Goal: Task Accomplishment & Management: Complete application form

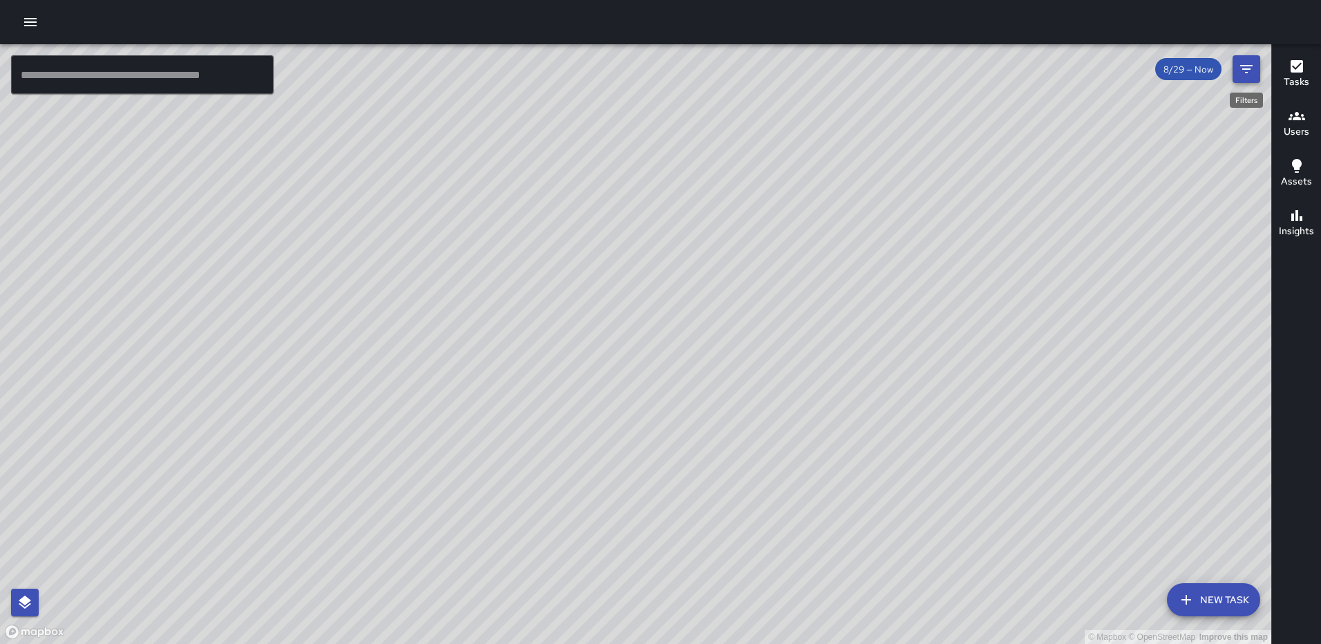
click at [1247, 70] on icon "Filters" at bounding box center [1246, 69] width 17 height 17
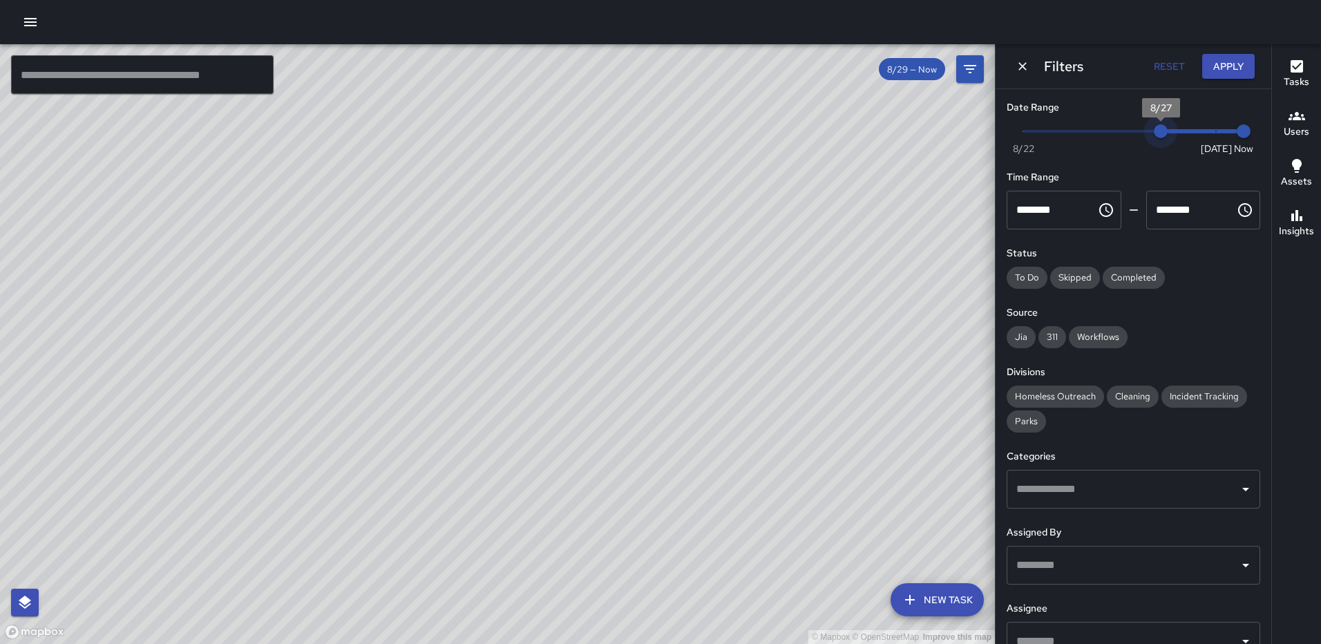
type input "*"
drag, startPoint x: 1201, startPoint y: 128, endPoint x: 1137, endPoint y: 130, distance: 64.3
click at [1137, 130] on span "8/26" at bounding box center [1134, 131] width 14 height 14
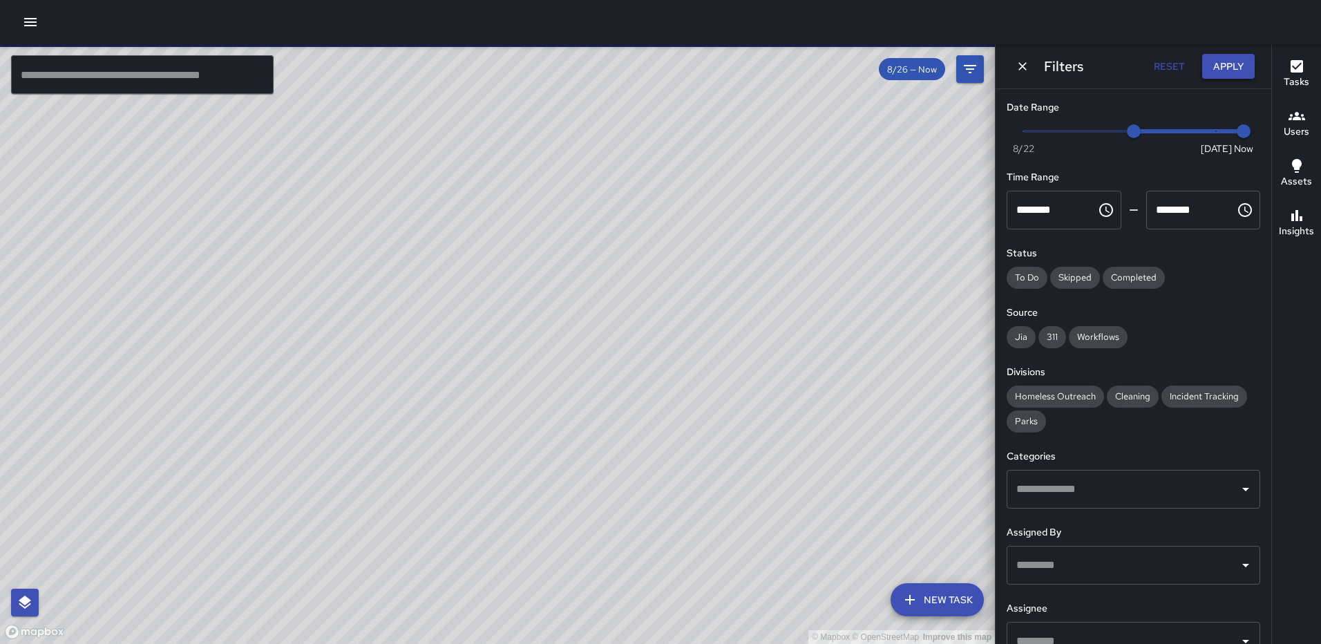
click at [1214, 58] on button "Apply" at bounding box center [1228, 67] width 53 height 26
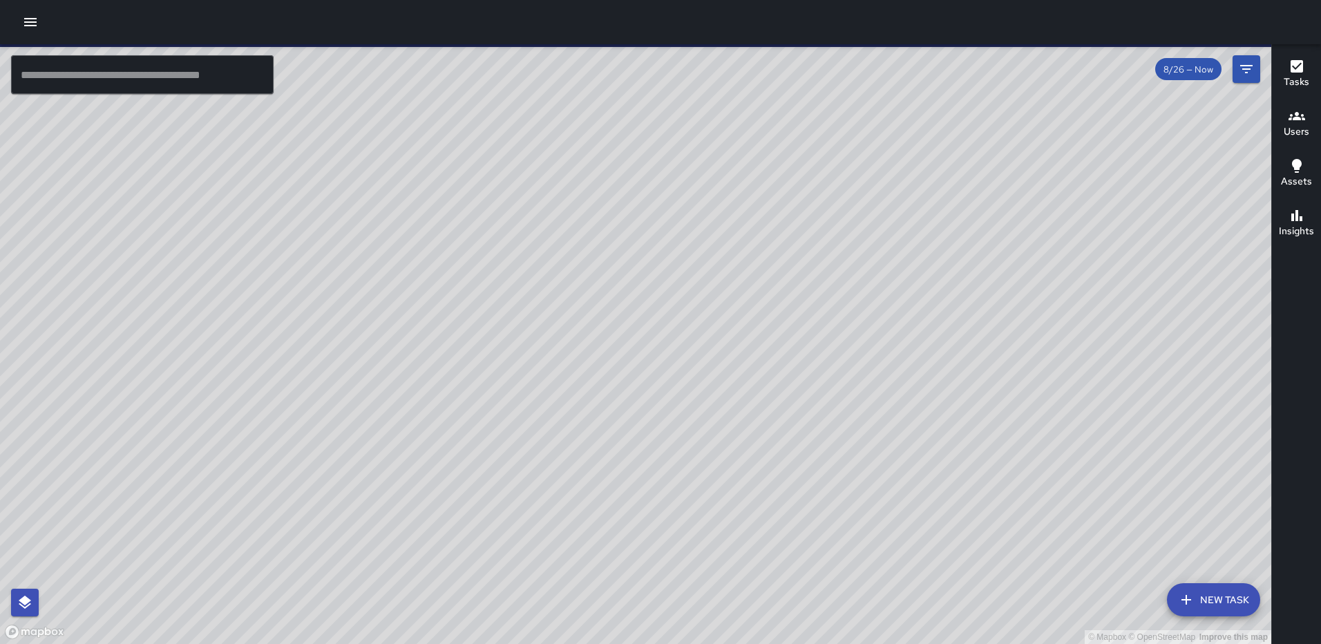
drag, startPoint x: 968, startPoint y: 322, endPoint x: 980, endPoint y: 394, distance: 73.5
click at [980, 394] on div "© Mapbox © OpenStreetMap Improve this map" at bounding box center [635, 344] width 1271 height 600
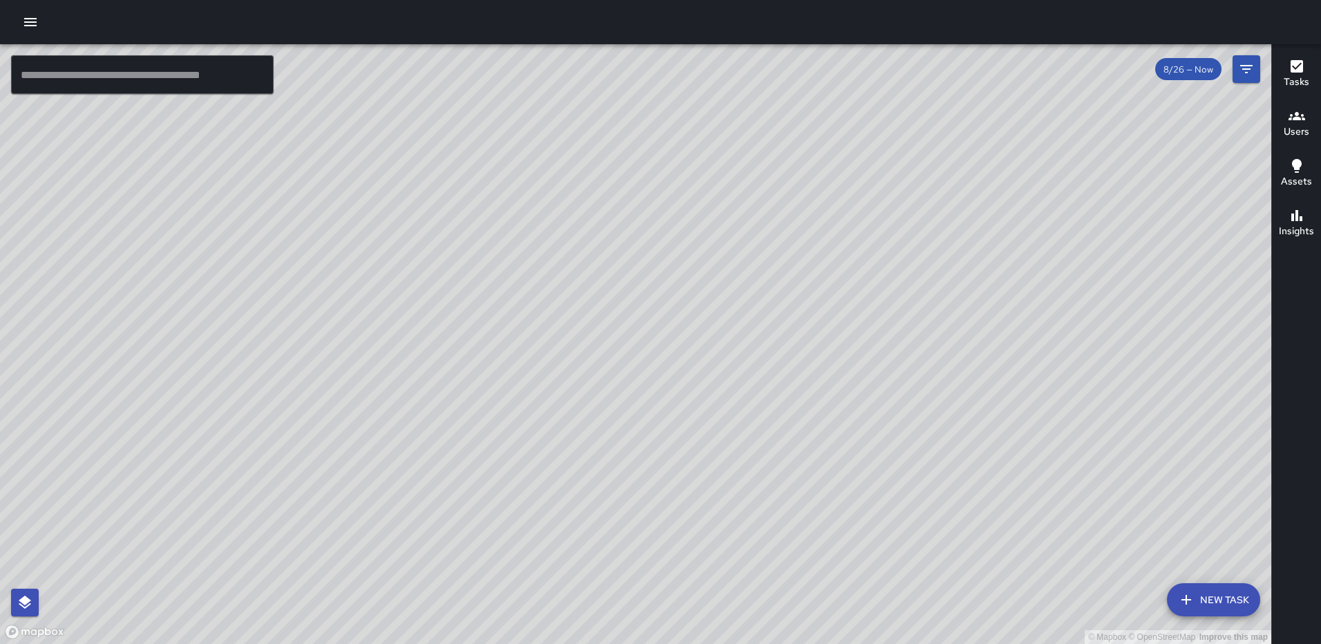
drag, startPoint x: 764, startPoint y: 275, endPoint x: 838, endPoint y: 492, distance: 229.2
click at [838, 492] on div "© Mapbox © OpenStreetMap Improve this map" at bounding box center [635, 344] width 1271 height 600
drag, startPoint x: 819, startPoint y: 401, endPoint x: 792, endPoint y: 269, distance: 135.2
click at [792, 269] on div "© Mapbox © OpenStreetMap Improve this map" at bounding box center [635, 344] width 1271 height 600
drag, startPoint x: 833, startPoint y: 387, endPoint x: 827, endPoint y: 143, distance: 243.9
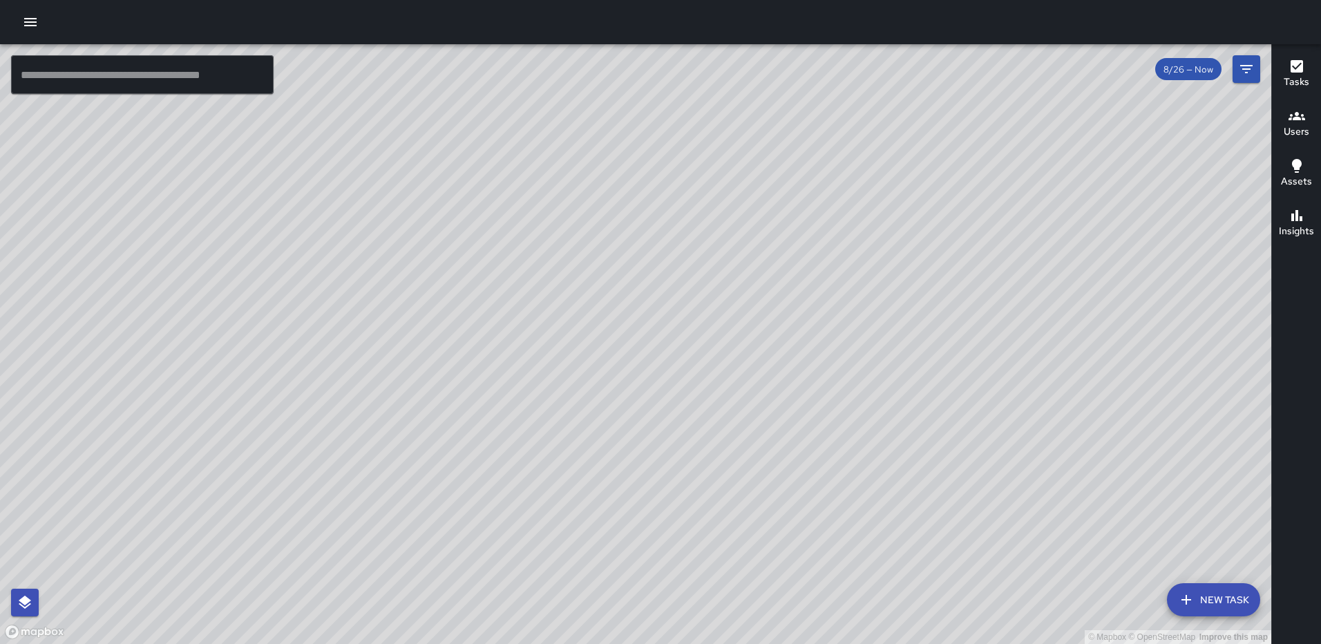
click at [827, 127] on div "© Mapbox © OpenStreetMap Improve this map" at bounding box center [635, 344] width 1271 height 600
drag, startPoint x: 728, startPoint y: 437, endPoint x: 752, endPoint y: 224, distance: 214.1
click at [752, 224] on div "© Mapbox © OpenStreetMap Improve this map" at bounding box center [635, 344] width 1271 height 600
drag, startPoint x: 678, startPoint y: 442, endPoint x: 913, endPoint y: 325, distance: 262.3
click at [984, 227] on div "© Mapbox © OpenStreetMap Improve this map" at bounding box center [635, 344] width 1271 height 600
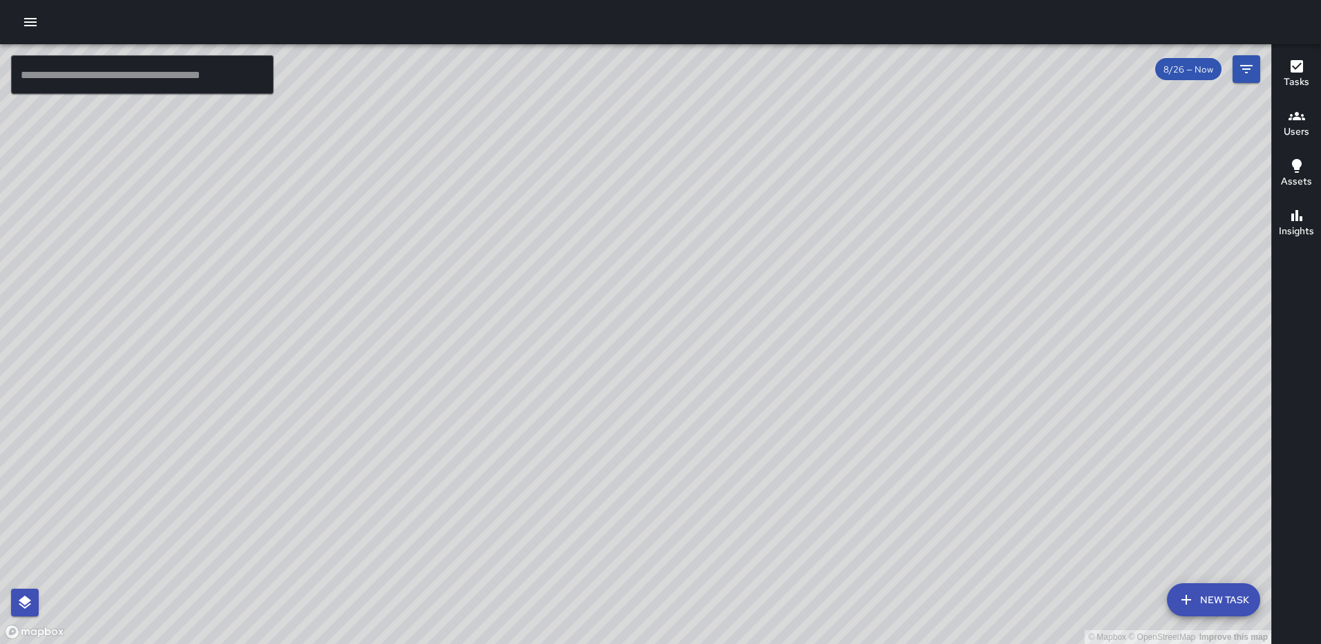
drag, startPoint x: 969, startPoint y: 276, endPoint x: 864, endPoint y: 469, distance: 219.5
click at [866, 485] on div "© Mapbox © OpenStreetMap Improve this map" at bounding box center [635, 344] width 1271 height 600
click at [986, 168] on div "© Mapbox © OpenStreetMap Improve this map [PERSON_NAME] [PERSON_NAME] [STREET_A…" at bounding box center [635, 344] width 1271 height 600
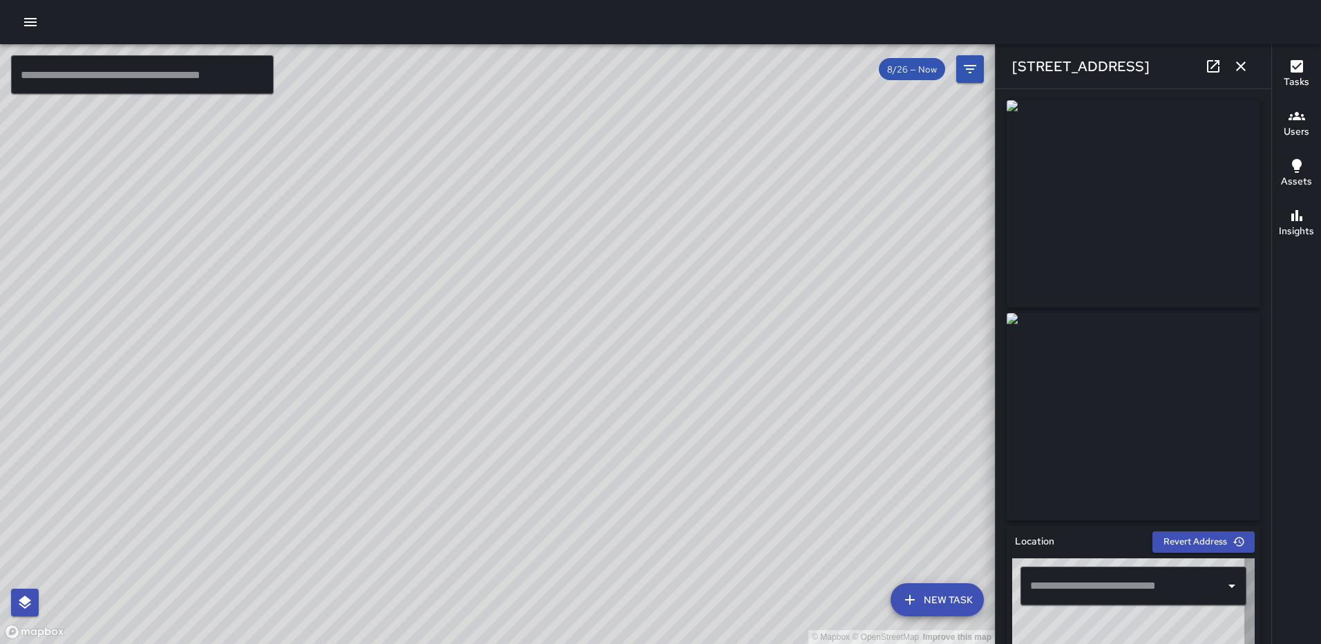
type input "**********"
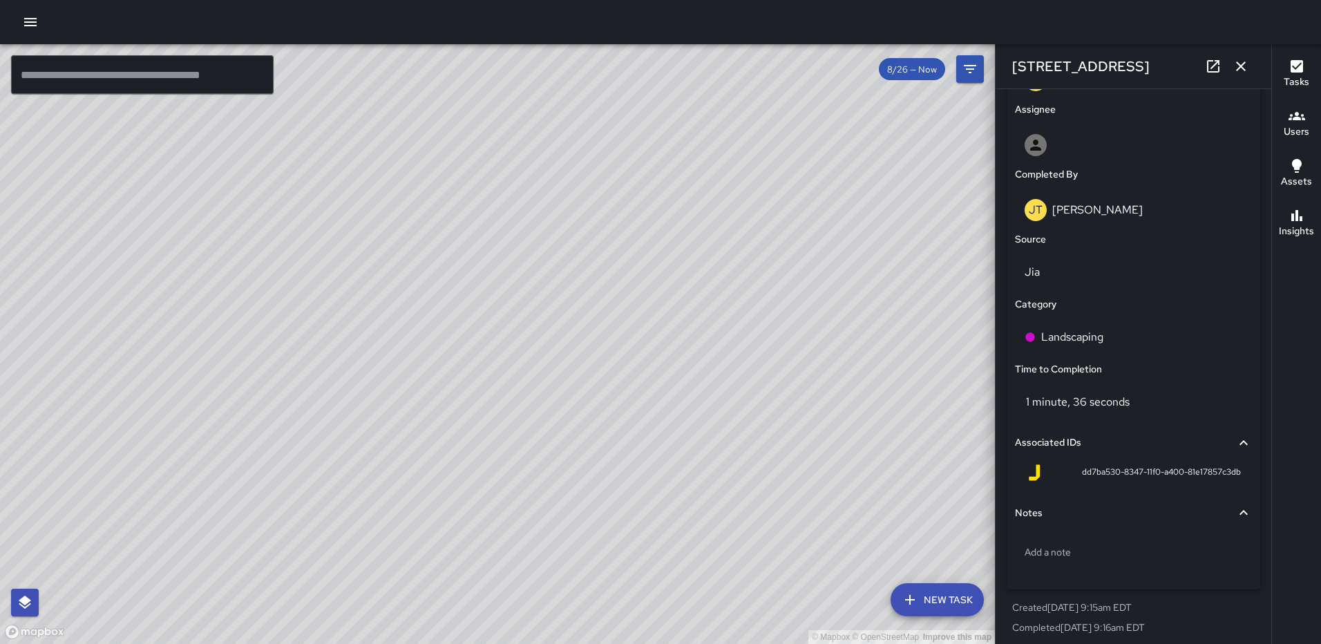
scroll to position [785, 0]
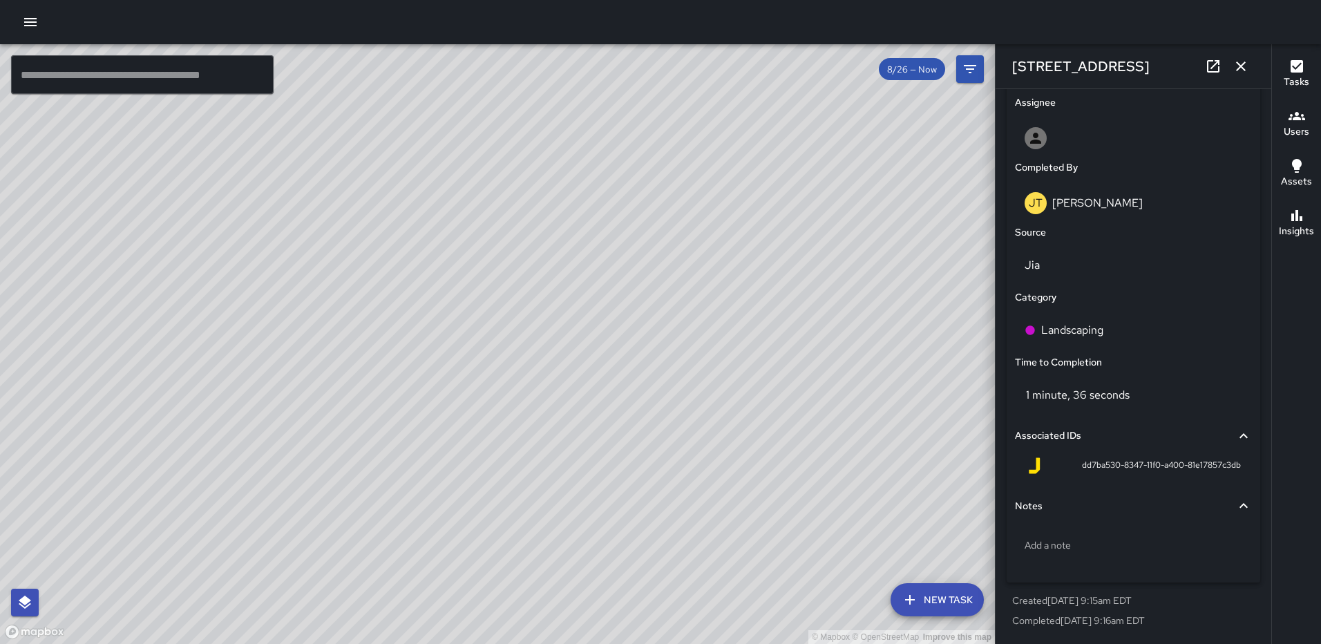
click at [1234, 65] on icon "button" at bounding box center [1240, 66] width 17 height 17
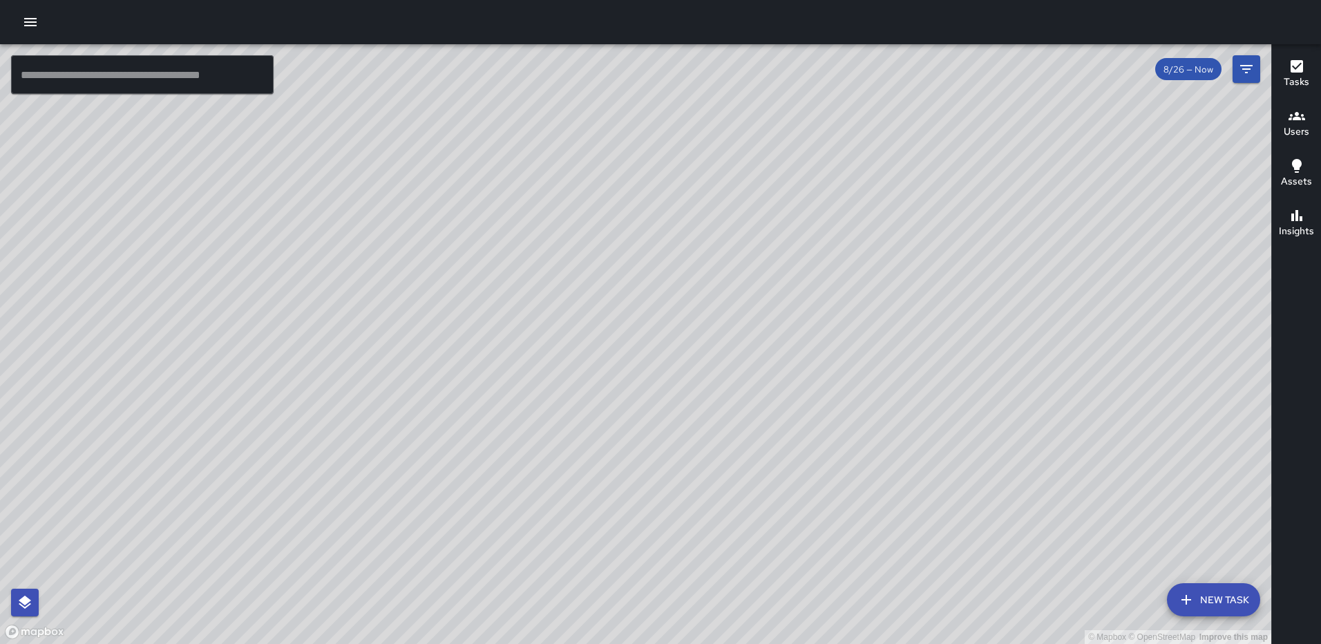
drag, startPoint x: 669, startPoint y: 333, endPoint x: 662, endPoint y: 348, distance: 16.4
click at [666, 345] on div "© Mapbox © OpenStreetMap Improve this map" at bounding box center [635, 344] width 1271 height 600
click at [1239, 61] on icon "Filters" at bounding box center [1246, 69] width 17 height 17
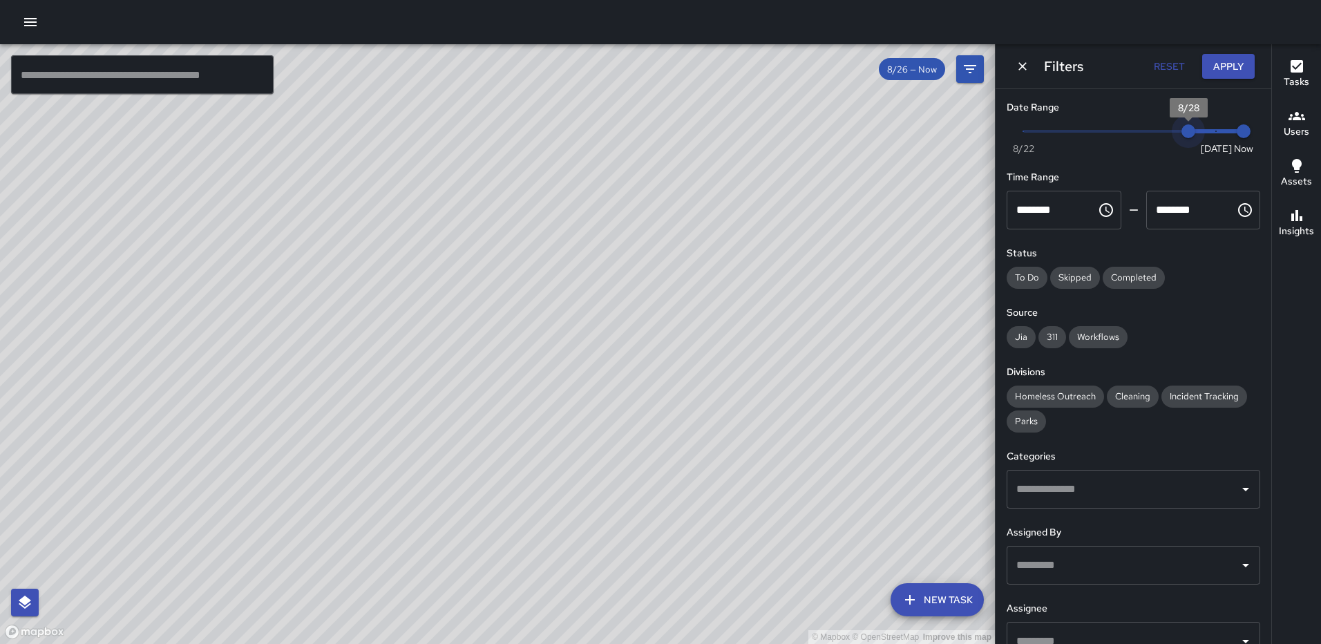
type input "*"
drag, startPoint x: 1134, startPoint y: 131, endPoint x: 1201, endPoint y: 134, distance: 66.4
click at [1209, 134] on span "8/29" at bounding box center [1216, 131] width 14 height 14
click at [1232, 61] on button "Apply" at bounding box center [1228, 67] width 53 height 26
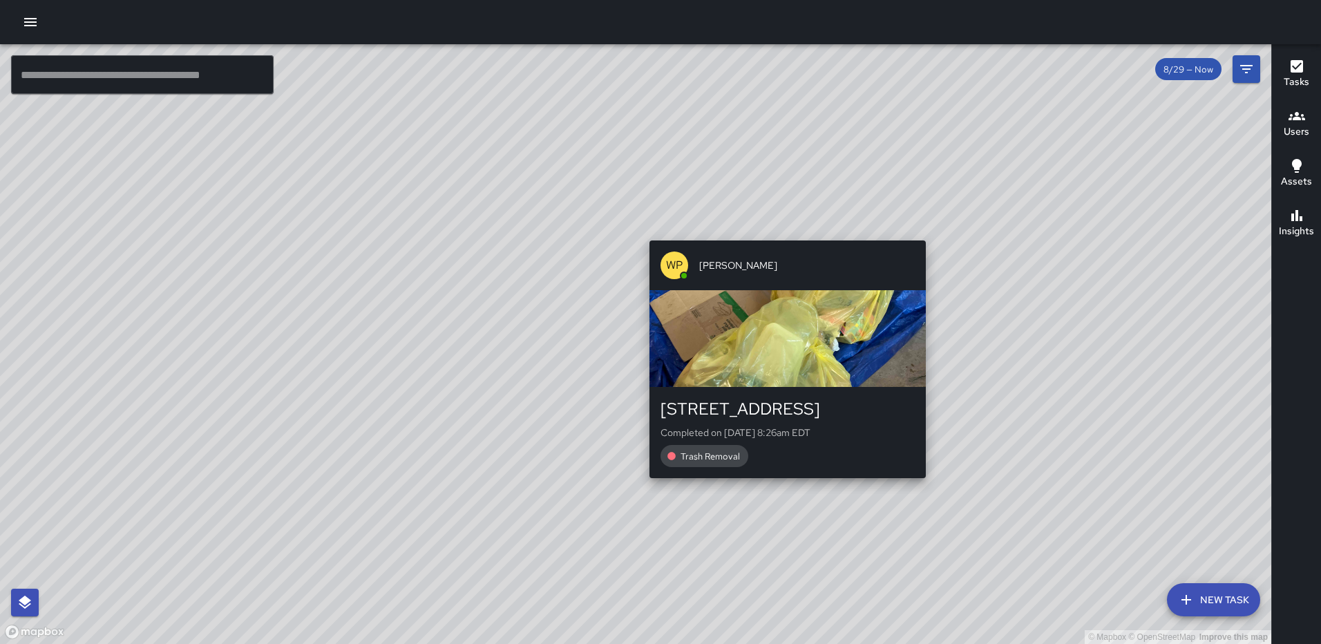
click at [780, 233] on div "© Mapbox © OpenStreetMap Improve this map WP [PERSON_NAME] [STREET_ADDRESS] Com…" at bounding box center [635, 344] width 1271 height 600
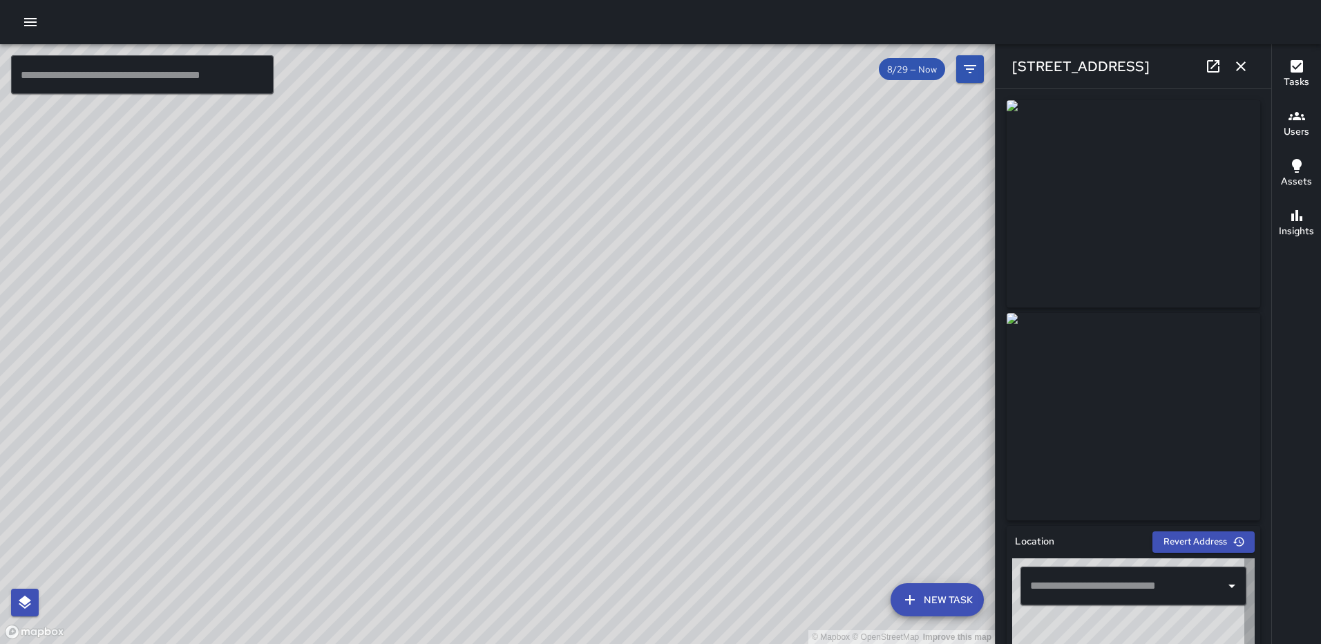
type input "**********"
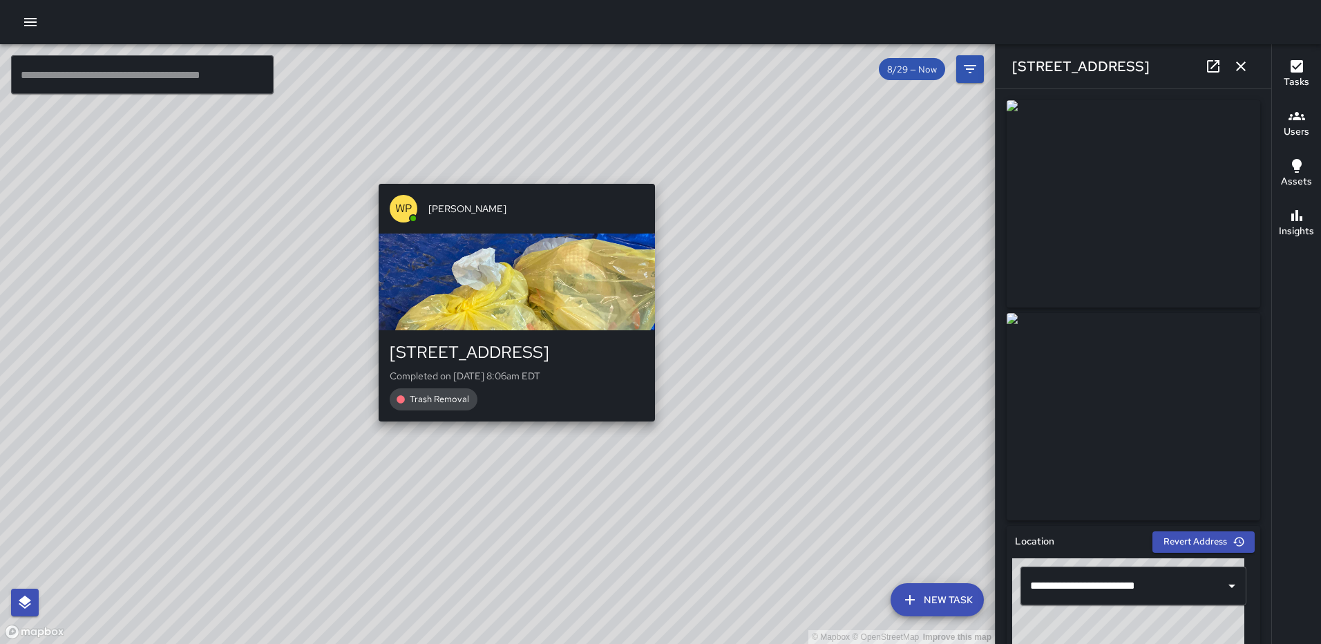
click at [509, 426] on div "WP [PERSON_NAME] [STREET_ADDRESS] Completed on [DATE] 8:06am EDT Trash Removal" at bounding box center [516, 302] width 287 height 249
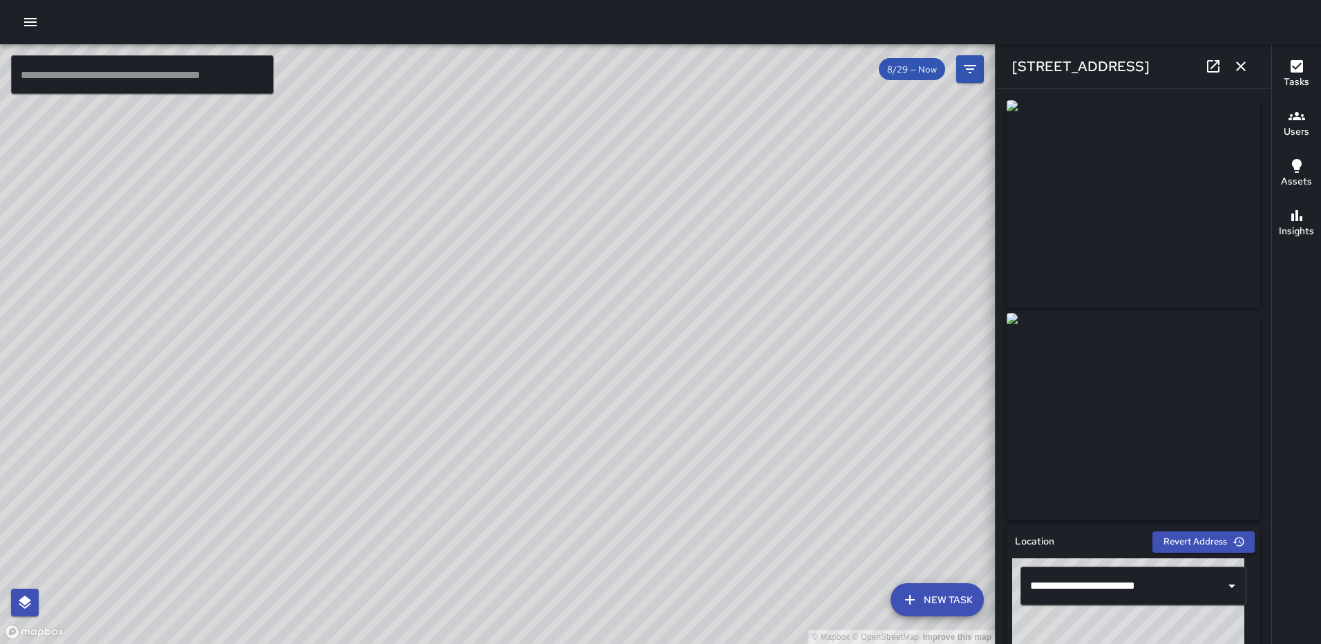
click at [1237, 63] on icon "button" at bounding box center [1241, 66] width 10 height 10
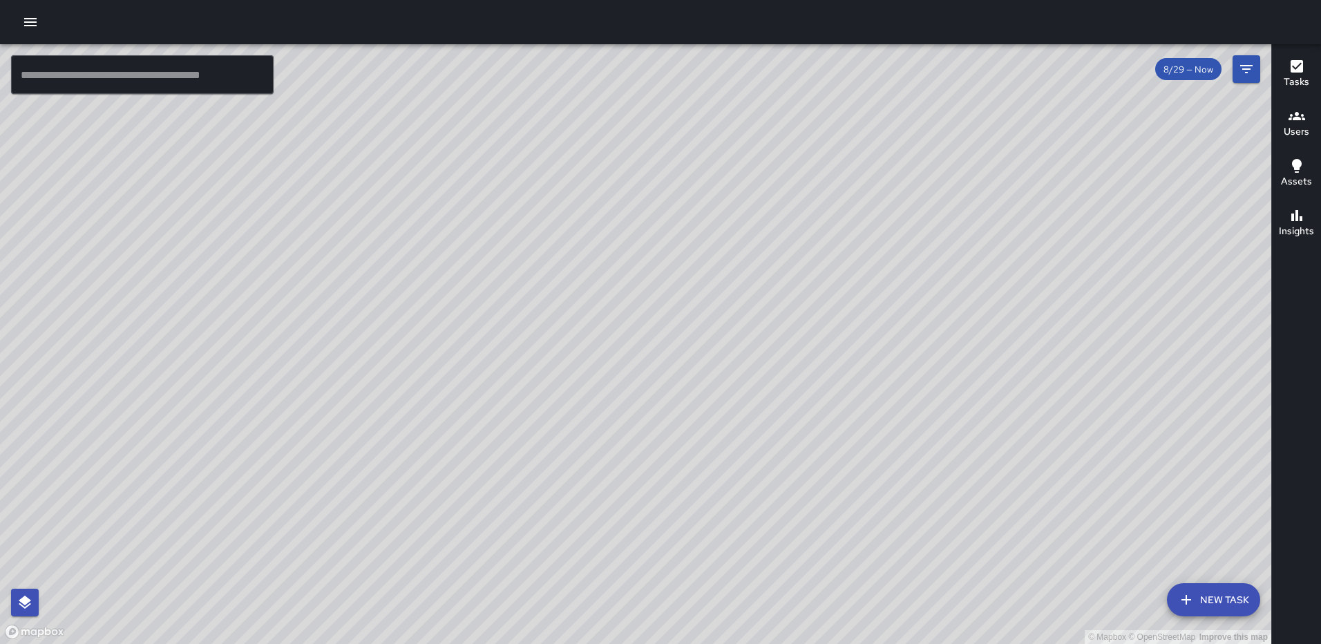
click at [645, 267] on div "© Mapbox © OpenStreetMap Improve this map WP [PERSON_NAME] [STREET_ADDRESS] Com…" at bounding box center [635, 344] width 1271 height 600
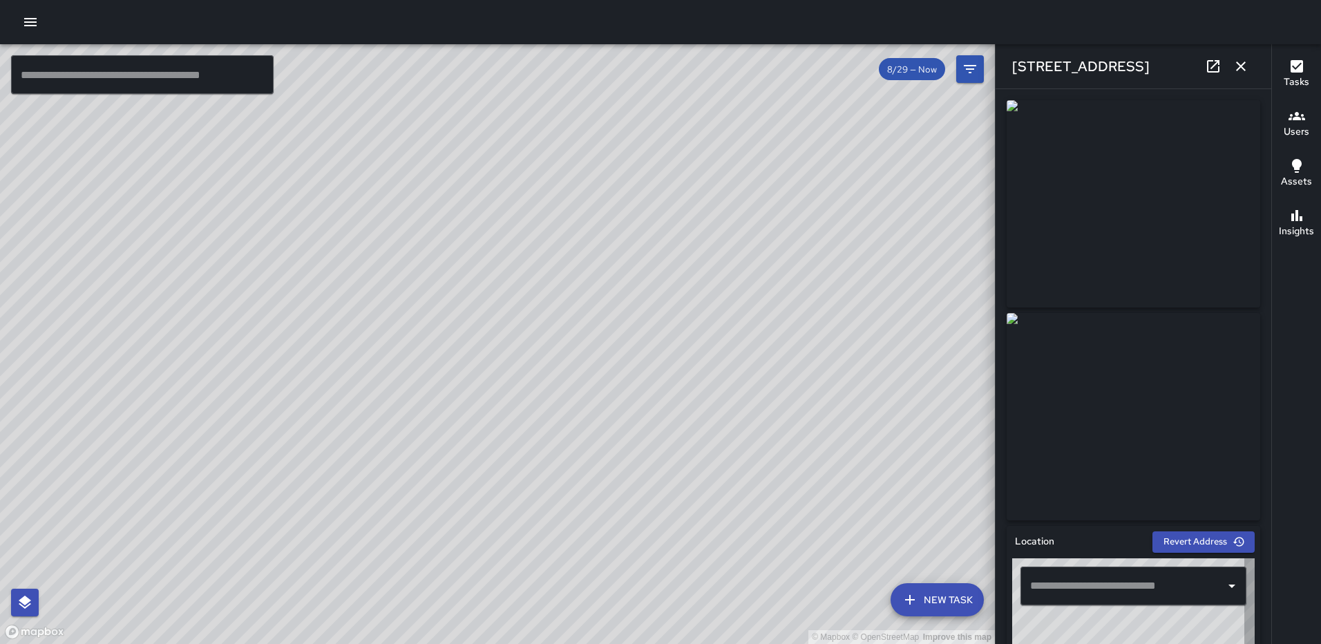
type input "**********"
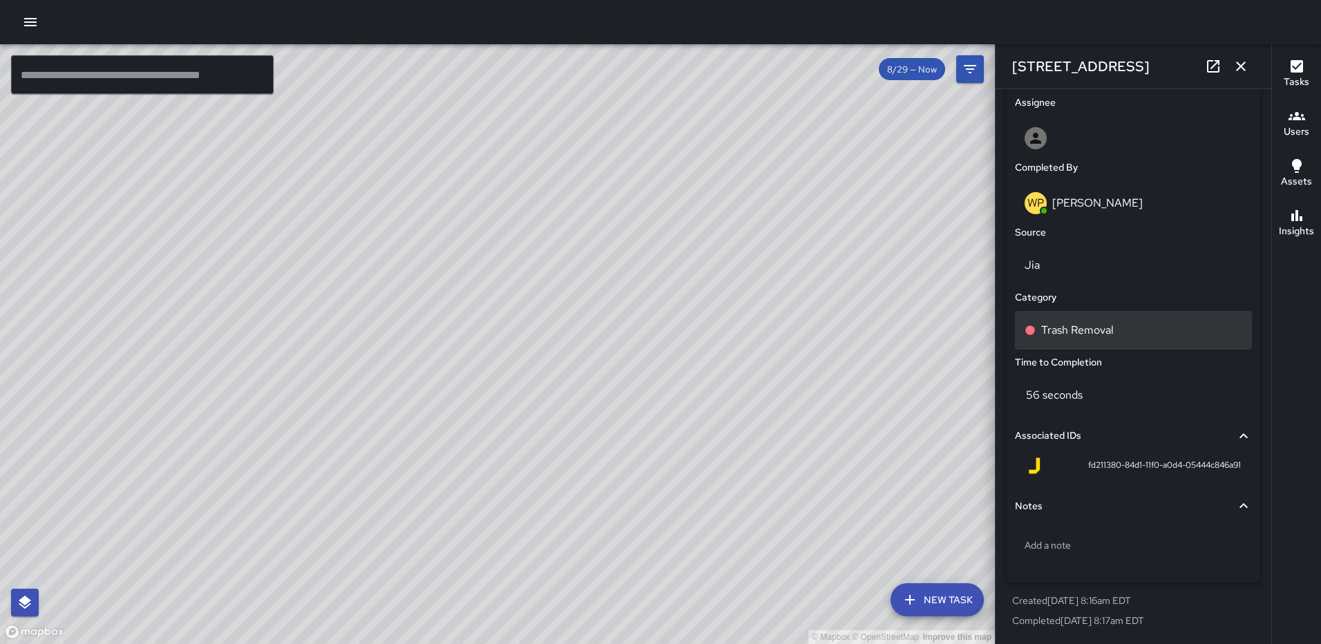
click at [1105, 337] on p "Trash Removal" at bounding box center [1077, 330] width 73 height 17
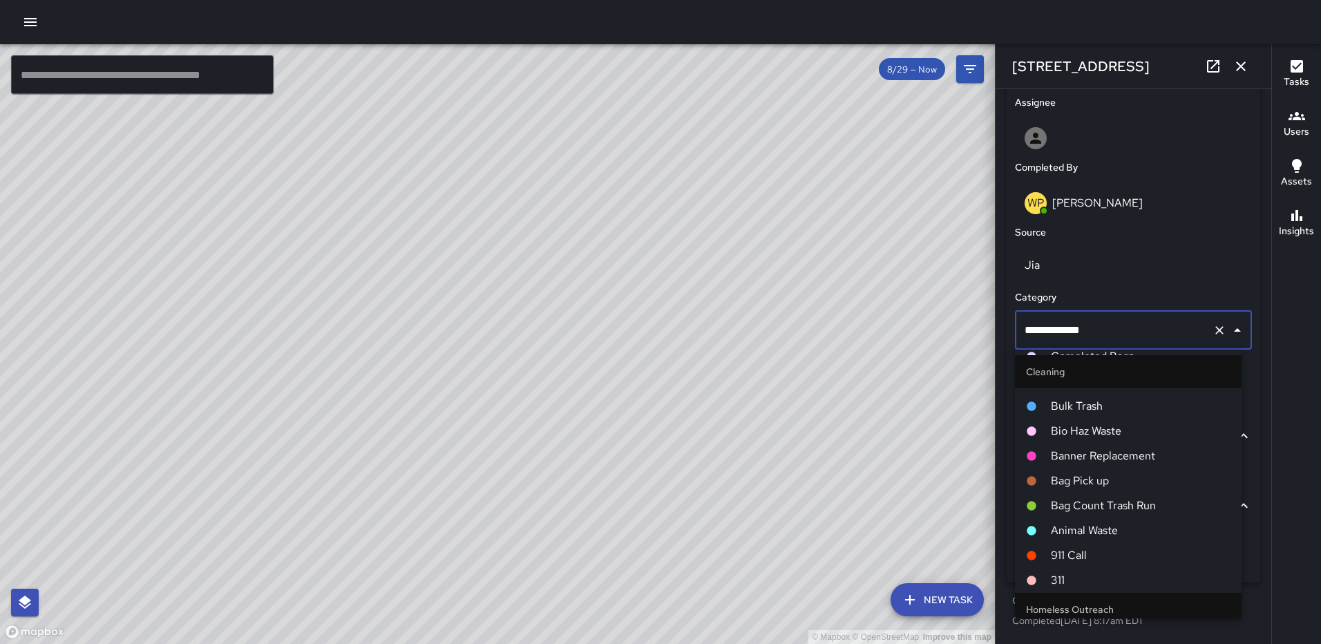
scroll to position [553, 0]
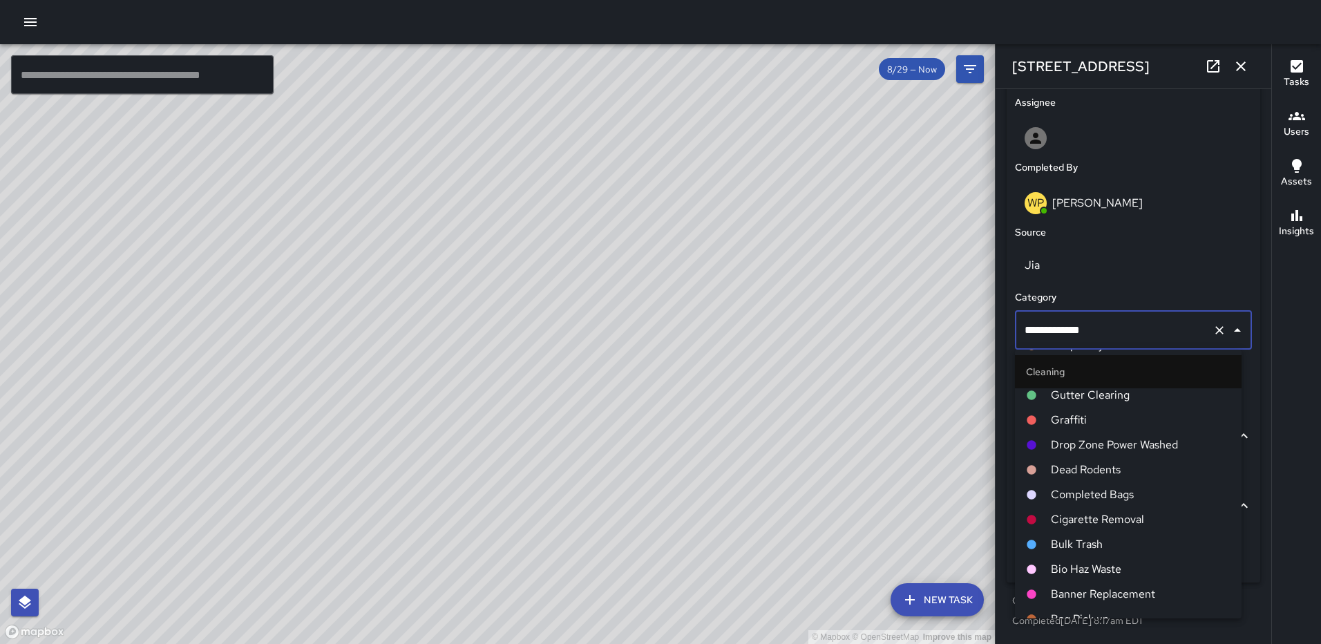
click at [1103, 498] on span "Completed Bags" at bounding box center [1141, 494] width 180 height 17
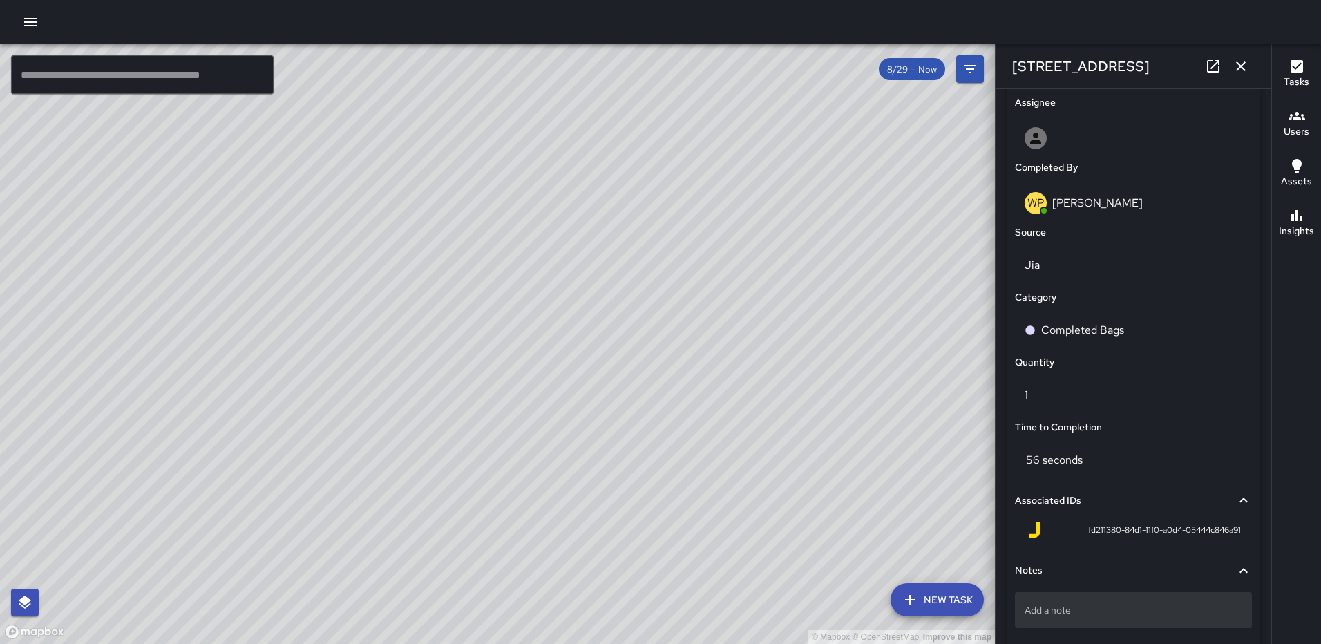
click at [1085, 615] on p "Add a note" at bounding box center [1133, 610] width 218 height 14
type textarea "**********"
click at [1237, 66] on icon "button" at bounding box center [1240, 66] width 17 height 17
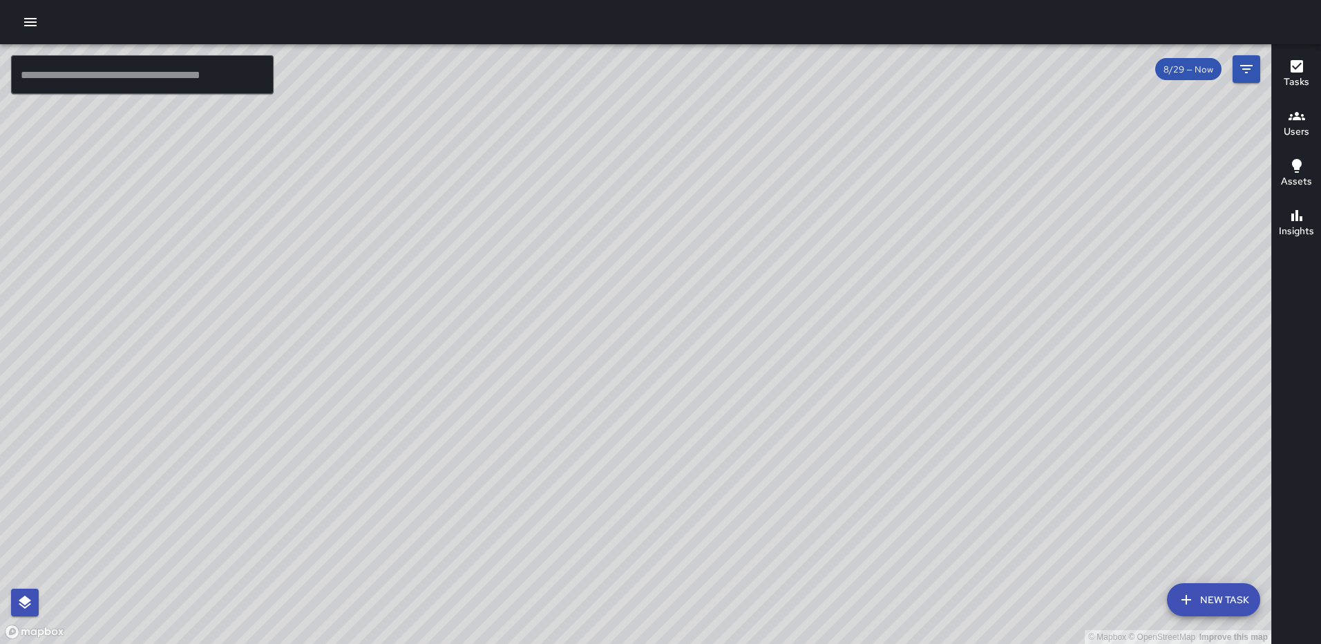
click at [639, 346] on div "© Mapbox © OpenStreetMap Improve this map WP [PERSON_NAME] [STREET_ADDRESS] Com…" at bounding box center [635, 344] width 1271 height 600
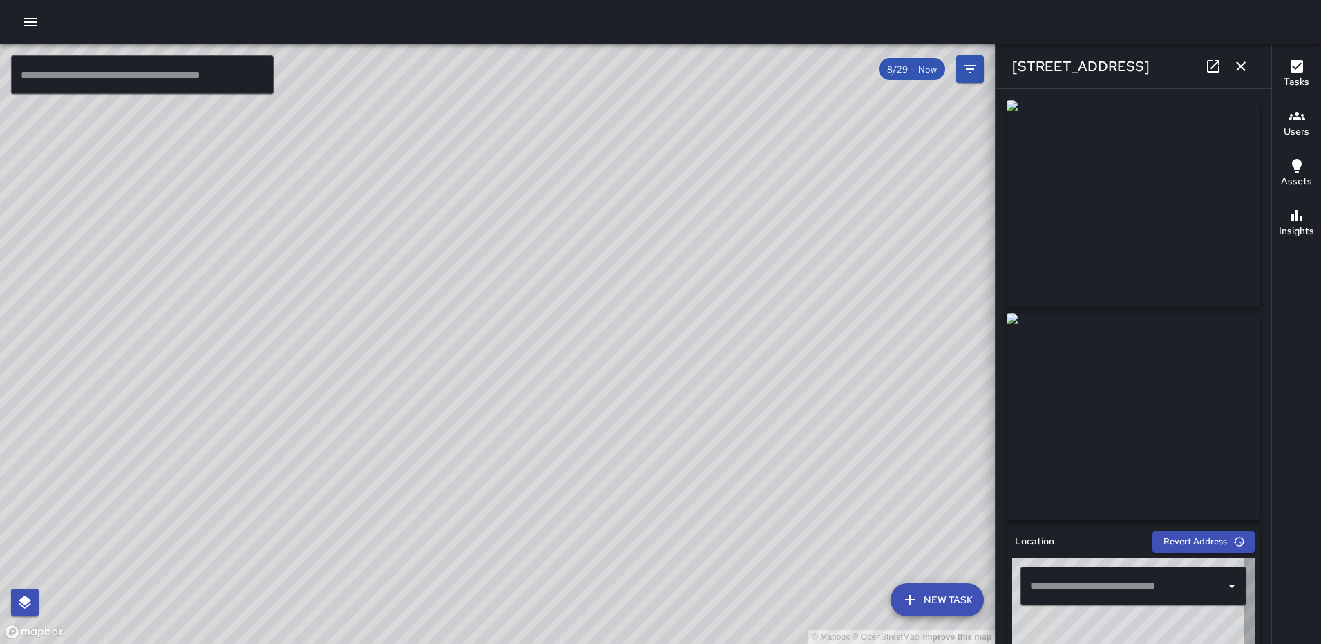
type input "**********"
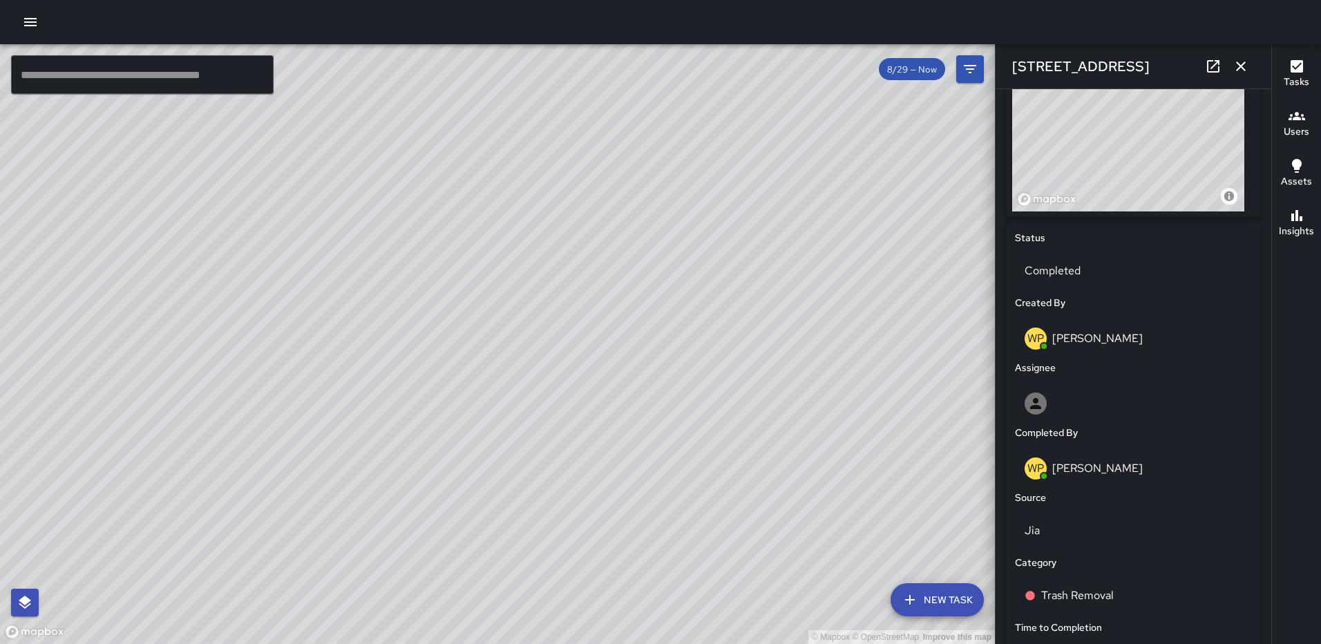
scroll to position [785, 0]
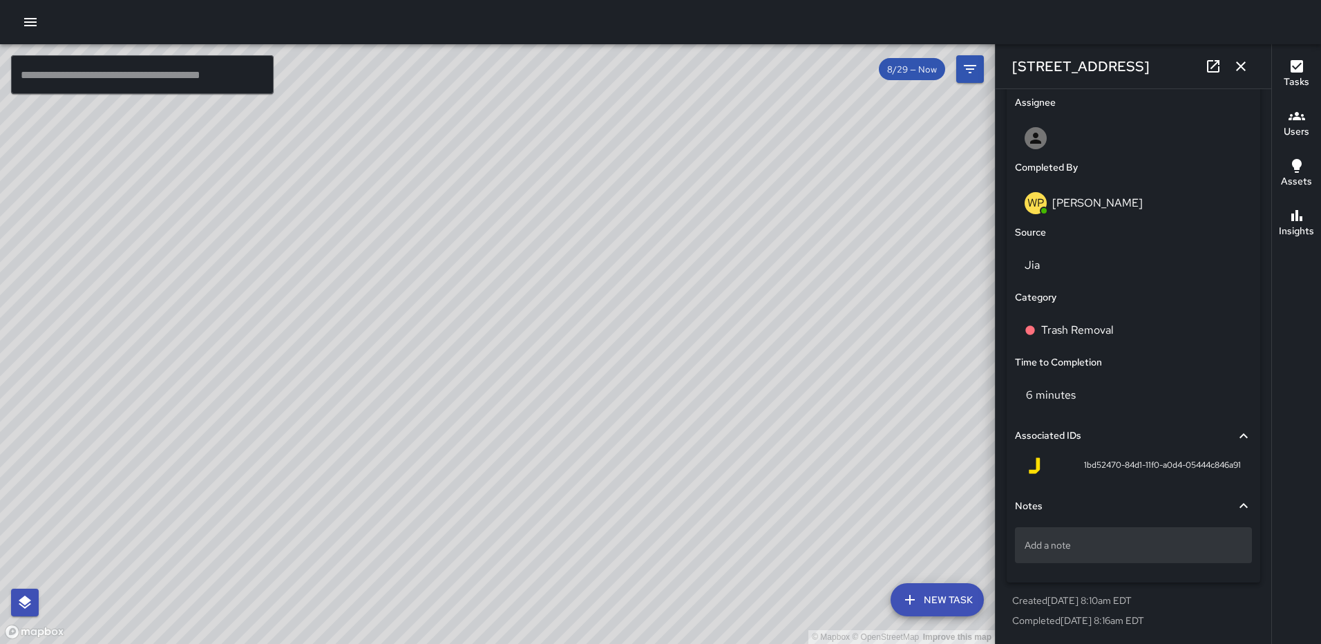
click at [1123, 553] on div "Add a note" at bounding box center [1133, 545] width 237 height 36
type textarea "**********"
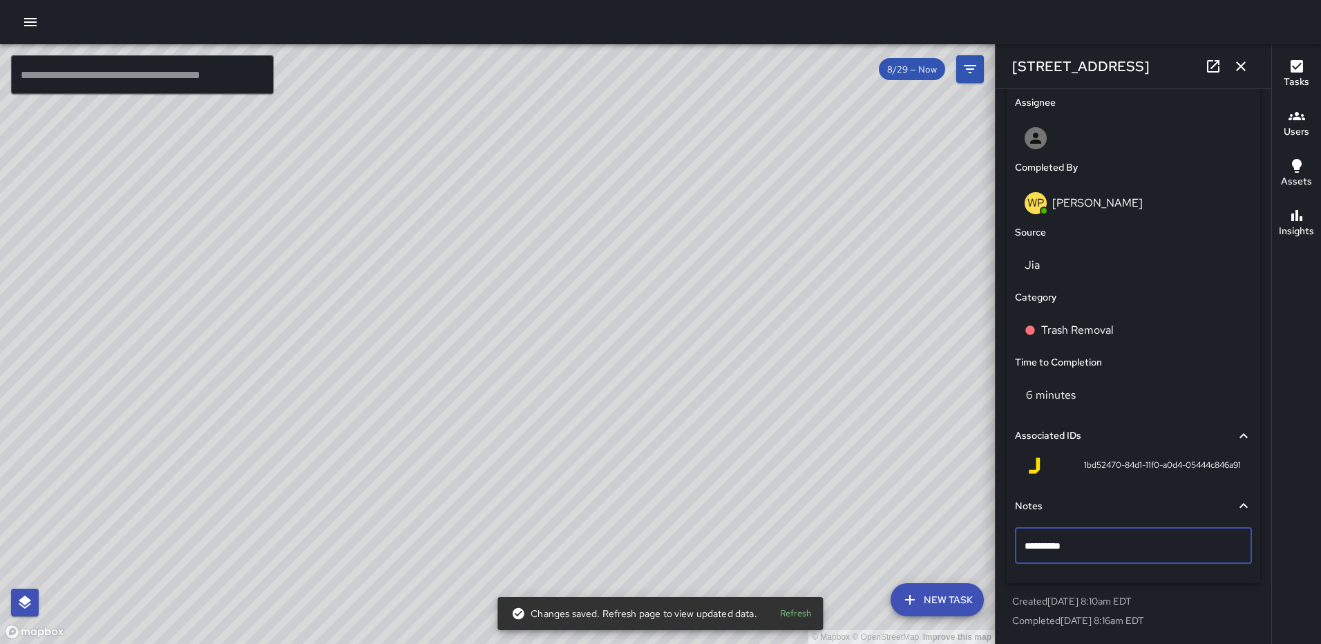
click at [1244, 63] on icon "button" at bounding box center [1241, 66] width 10 height 10
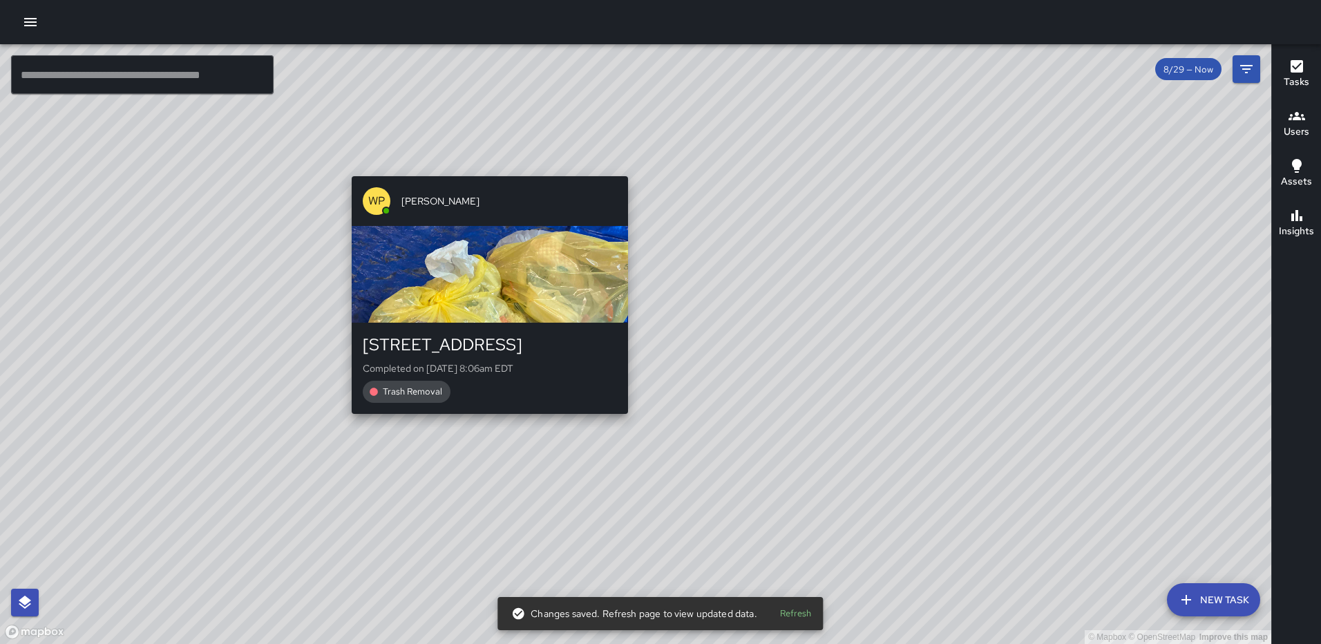
click at [622, 423] on div "© Mapbox © OpenStreetMap Improve this map WP [PERSON_NAME] [STREET_ADDRESS] Com…" at bounding box center [635, 344] width 1271 height 600
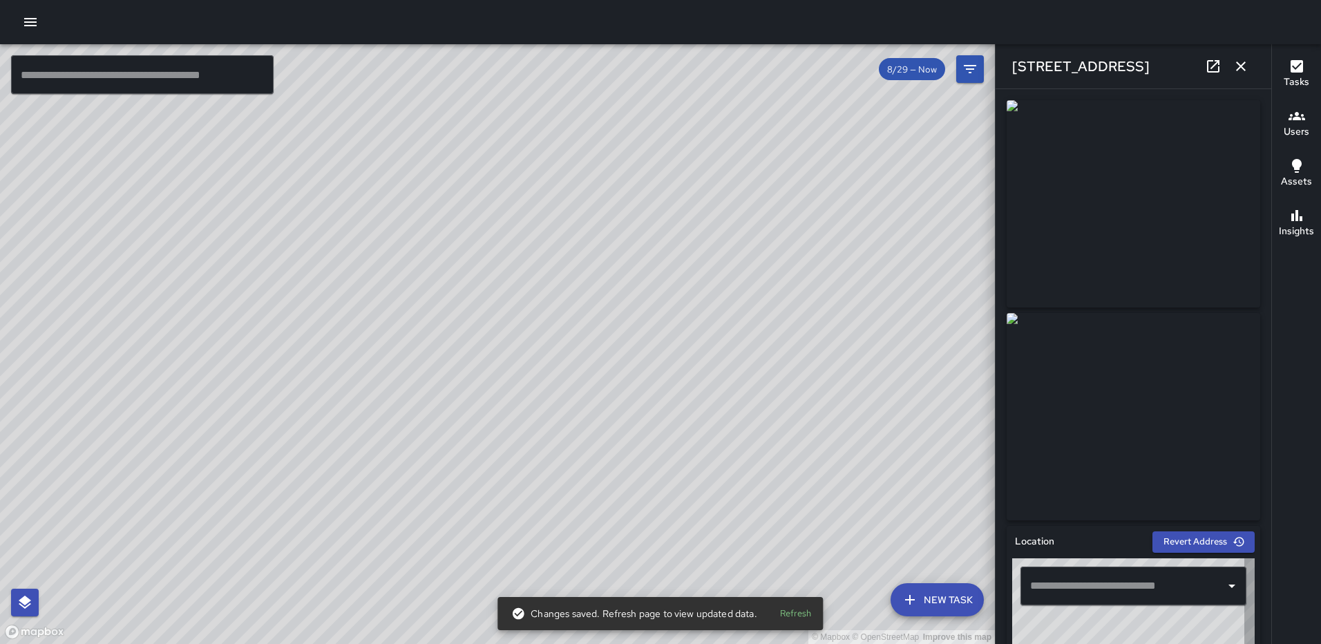
type input "**********"
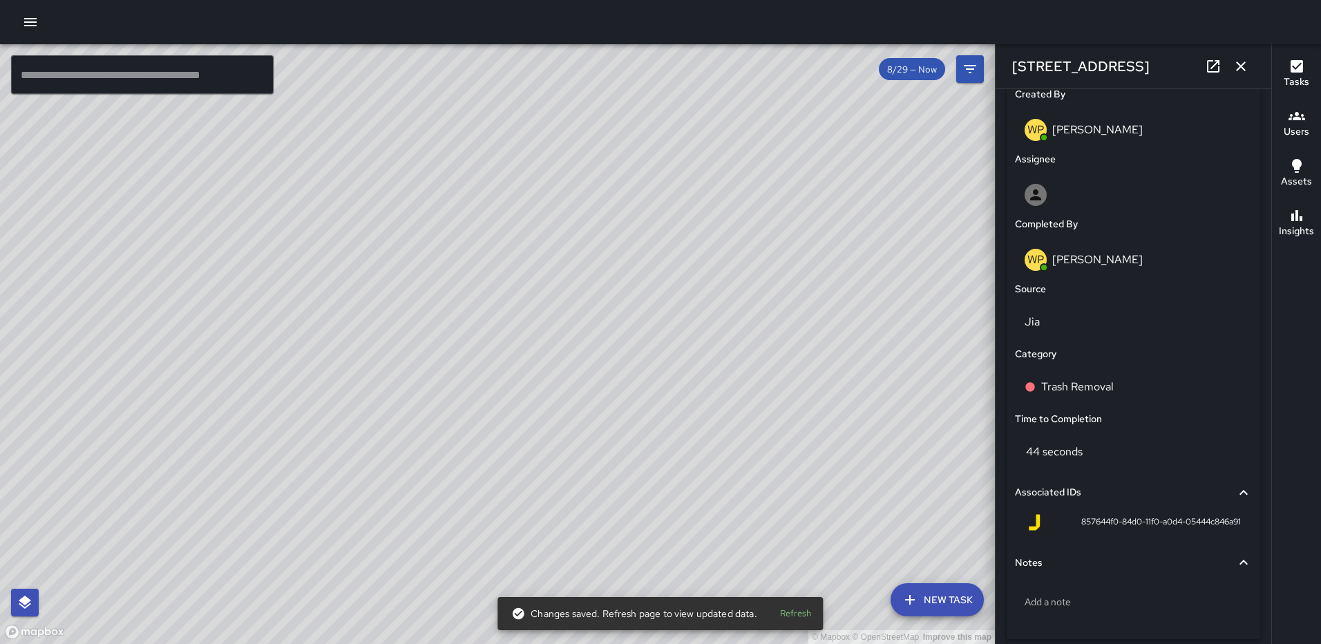
scroll to position [753, 0]
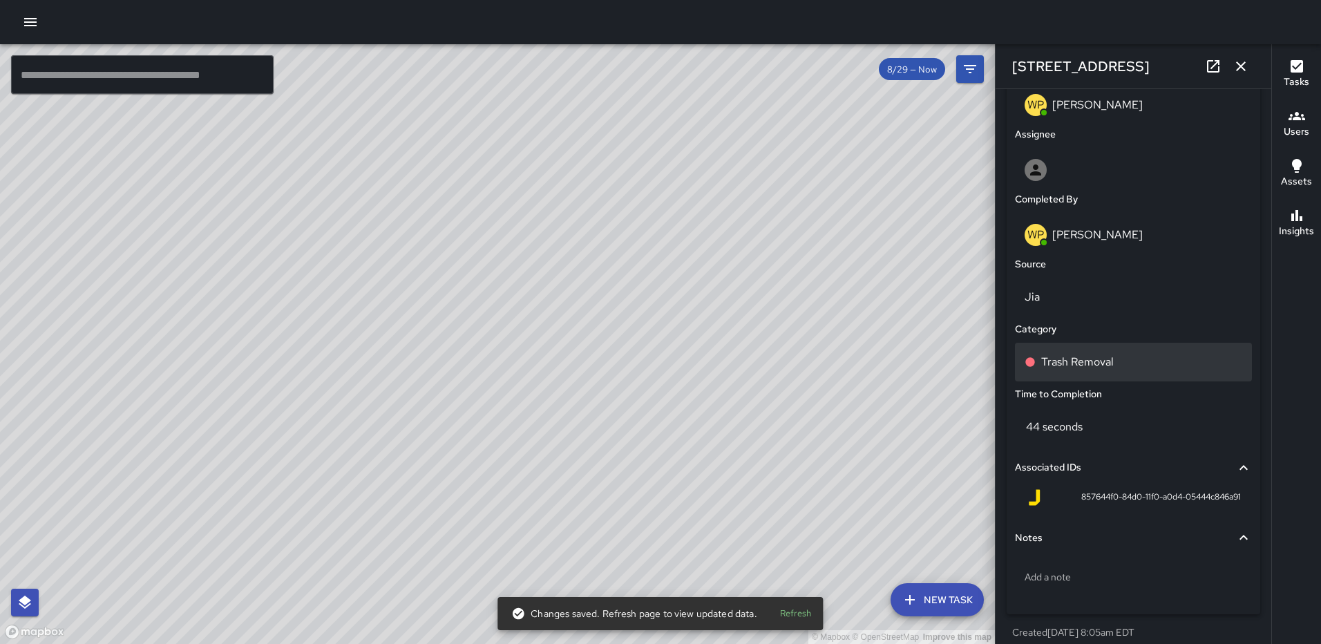
click at [1118, 368] on div "Trash Removal" at bounding box center [1133, 362] width 218 height 17
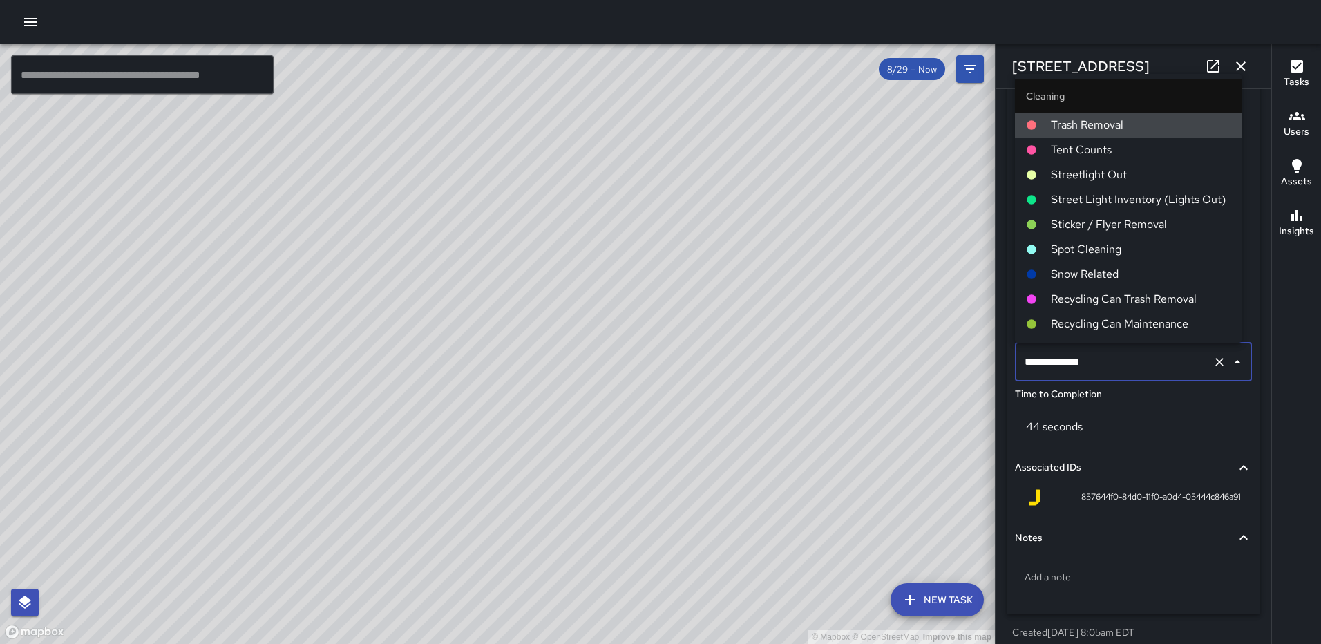
click at [1118, 368] on input "**********" at bounding box center [1114, 362] width 186 height 26
click at [1098, 562] on div "Add a note" at bounding box center [1133, 577] width 237 height 36
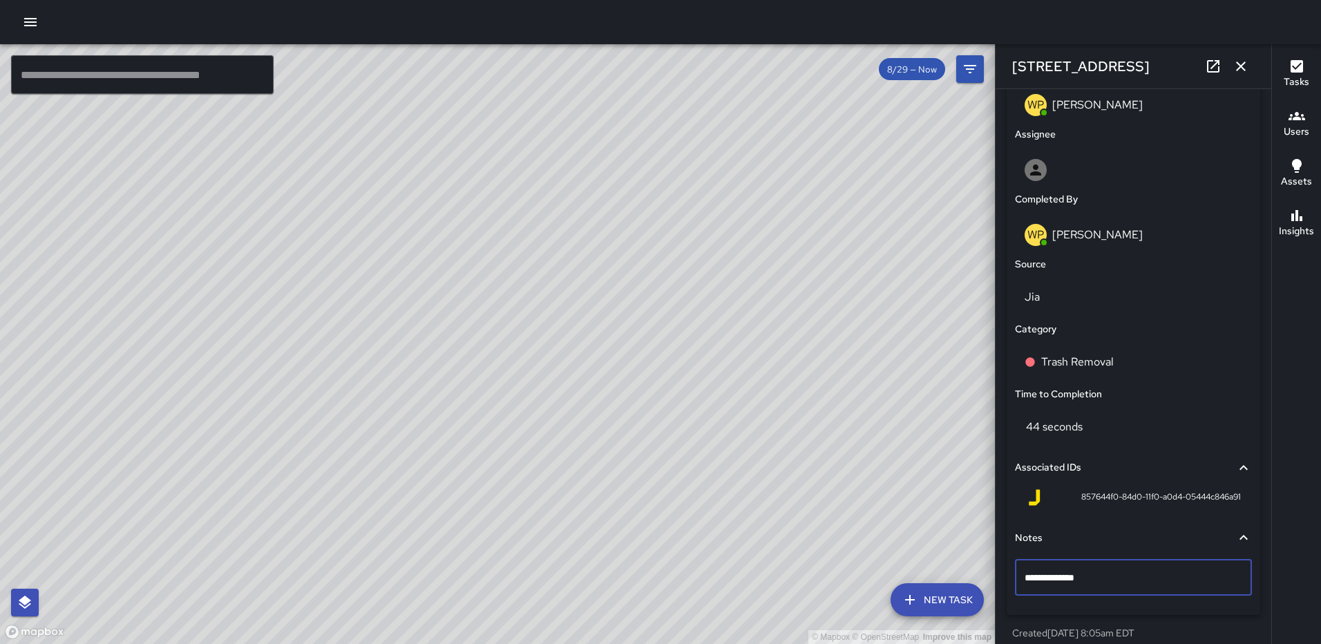
type textarea "**********"
click at [1239, 61] on icon "button" at bounding box center [1240, 66] width 17 height 17
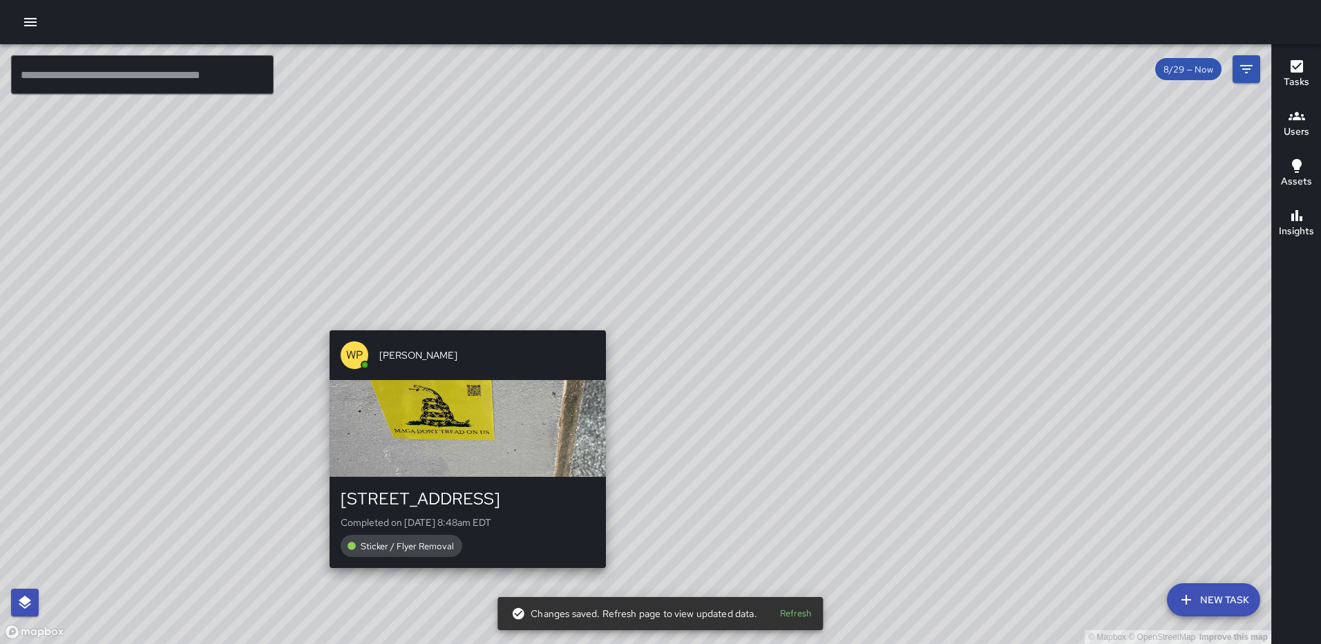
click at [463, 323] on div "© Mapbox © OpenStreetMap Improve this map WP [PERSON_NAME] [STREET_ADDRESS] Com…" at bounding box center [635, 344] width 1271 height 600
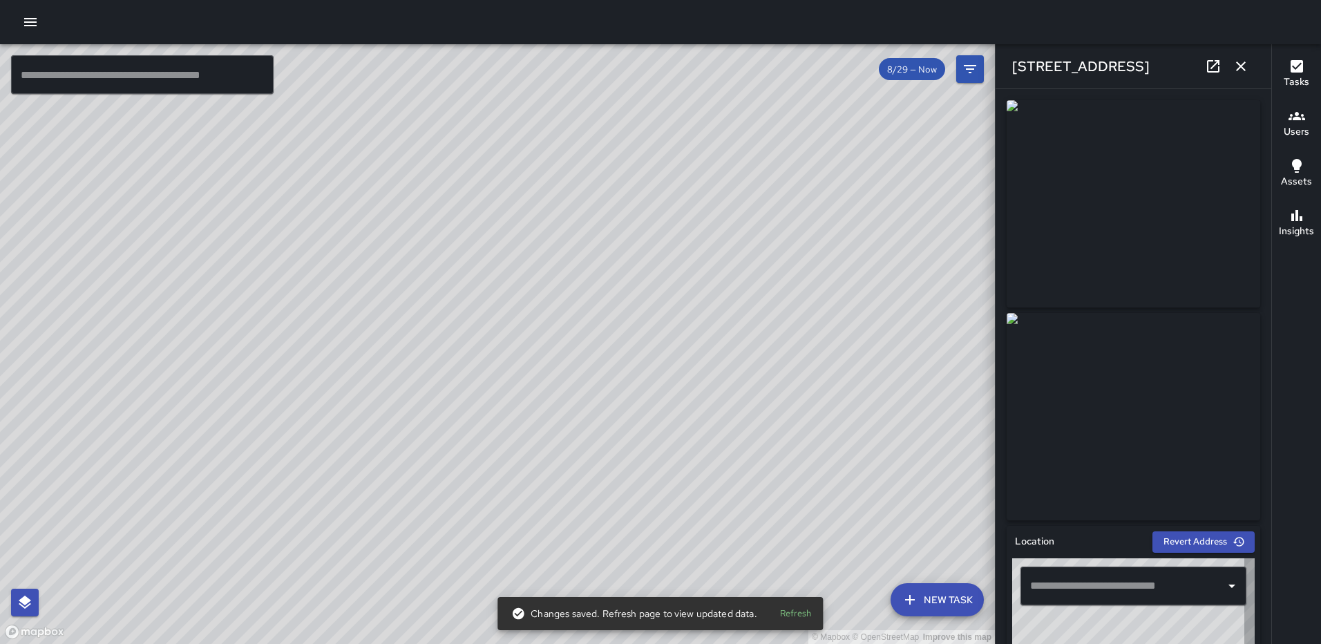
type input "**********"
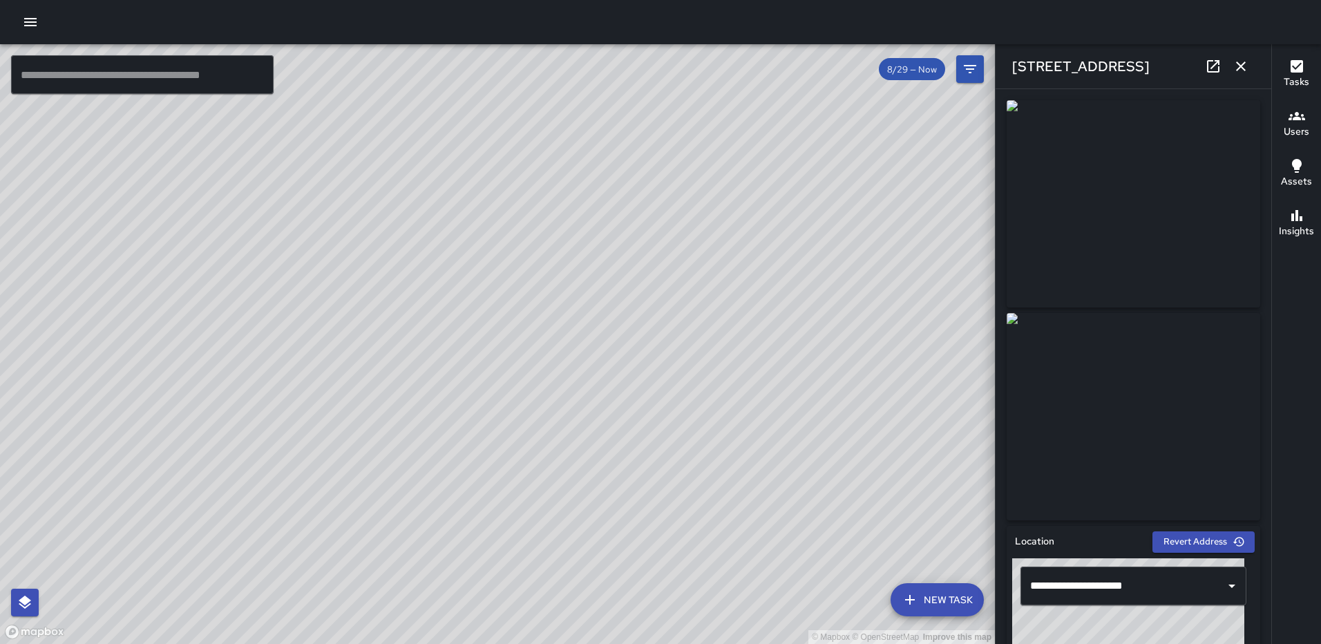
click at [1246, 68] on icon "button" at bounding box center [1240, 66] width 17 height 17
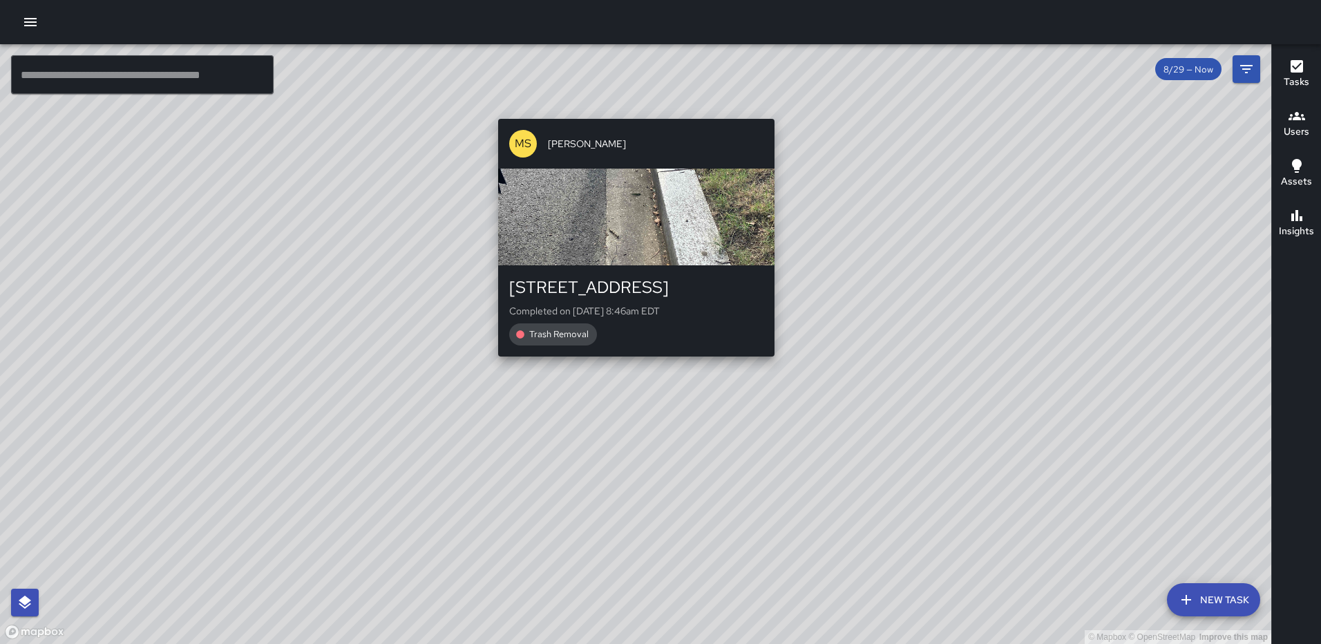
click at [630, 109] on div "© Mapbox © OpenStreetMap Improve this map [PERSON_NAME] [STREET_ADDRESS] Comple…" at bounding box center [635, 344] width 1271 height 600
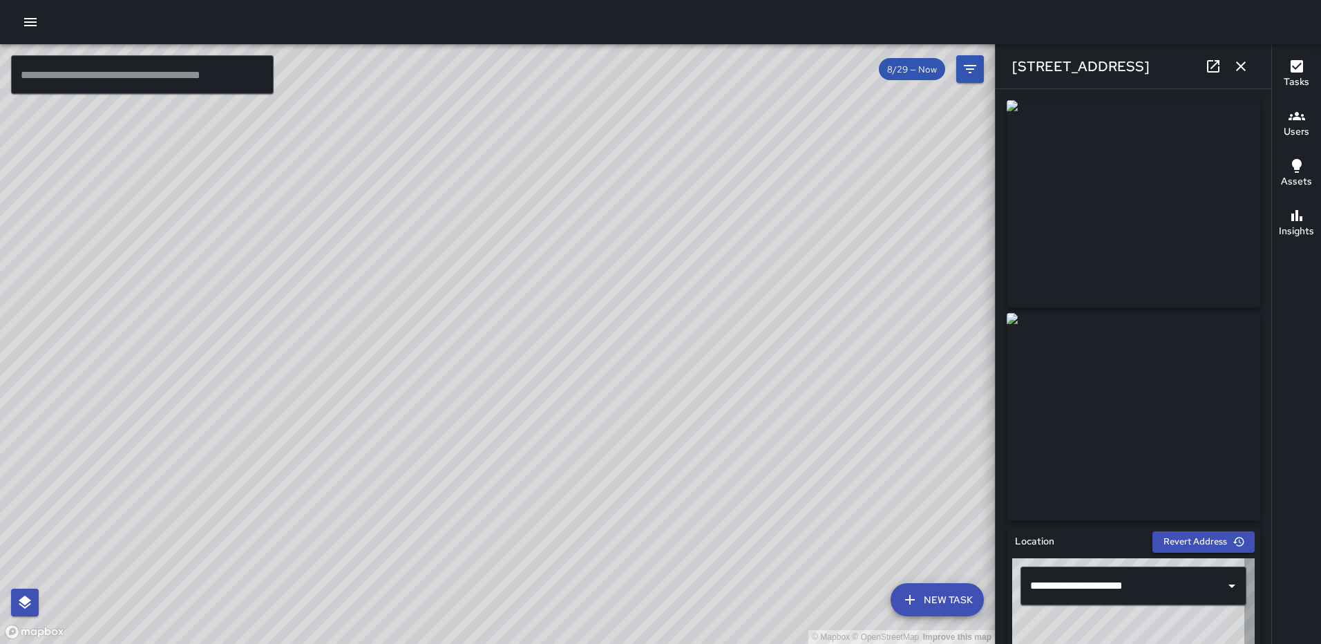
type input "**********"
click at [1237, 63] on icon "button" at bounding box center [1241, 66] width 10 height 10
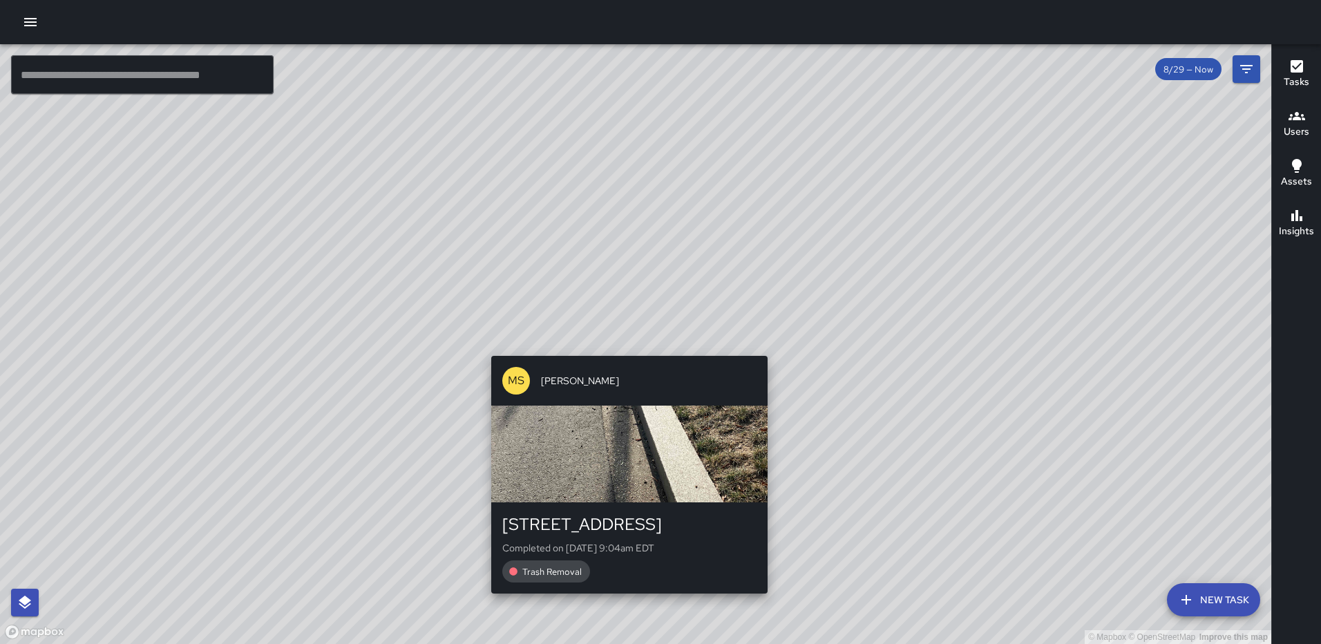
click at [763, 343] on div "© Mapbox © OpenStreetMap Improve this map [PERSON_NAME] [STREET_ADDRESS] Comple…" at bounding box center [635, 344] width 1271 height 600
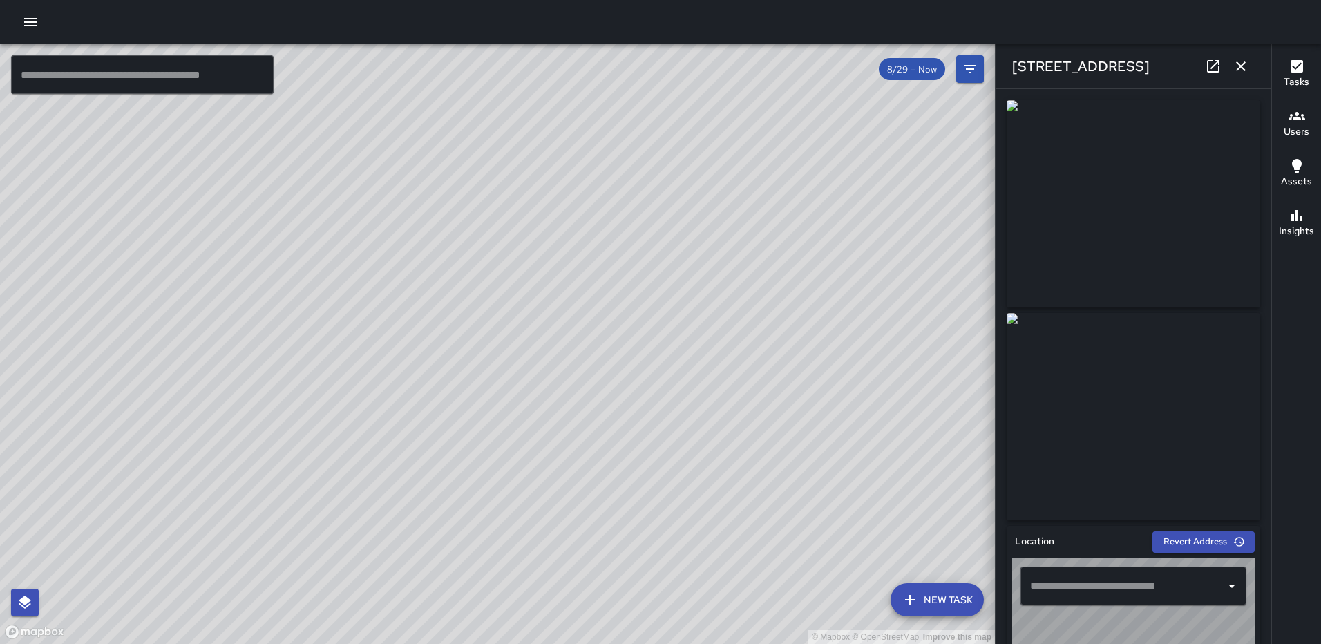
type input "**********"
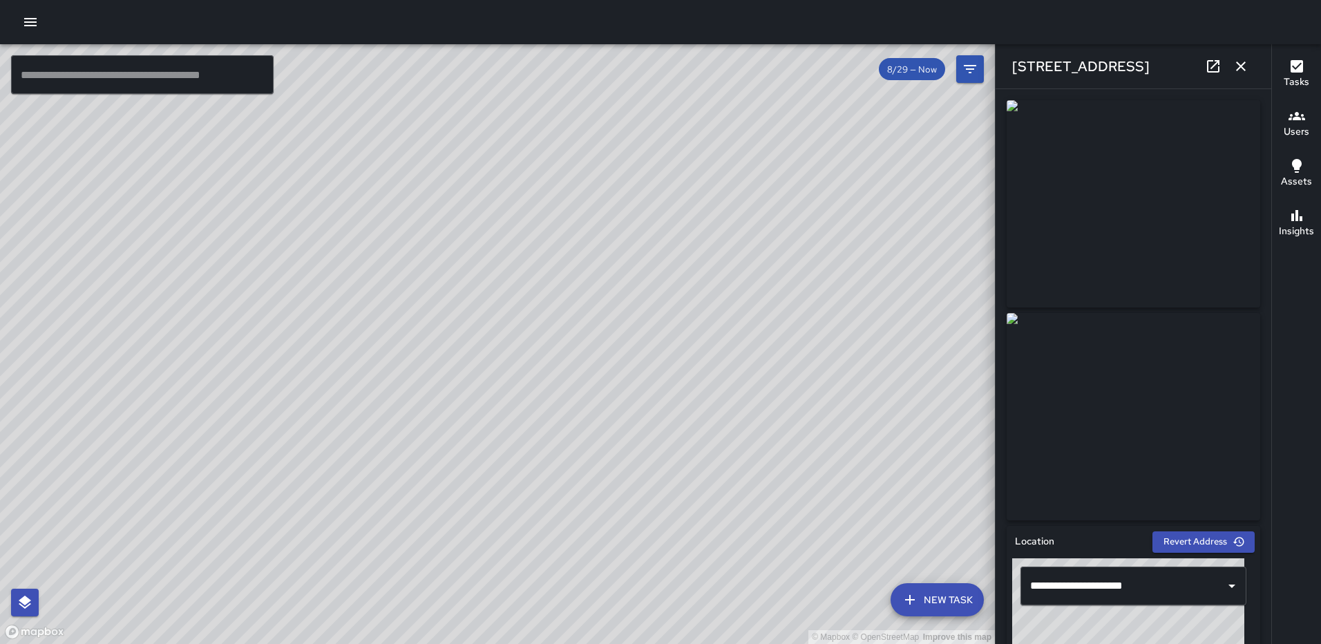
click at [1237, 64] on icon "button" at bounding box center [1240, 66] width 17 height 17
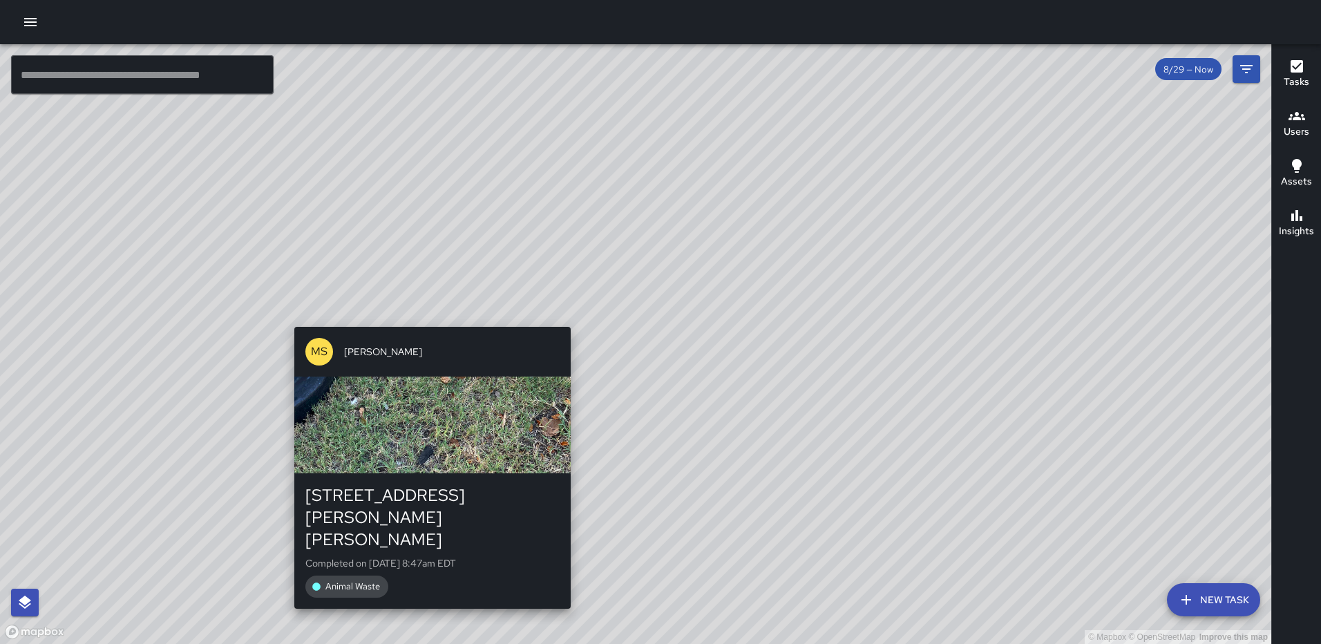
click at [564, 316] on div "© Mapbox © OpenStreetMap Improve this map [PERSON_NAME] [STREET_ADDRESS][PERSON…" at bounding box center [635, 344] width 1271 height 600
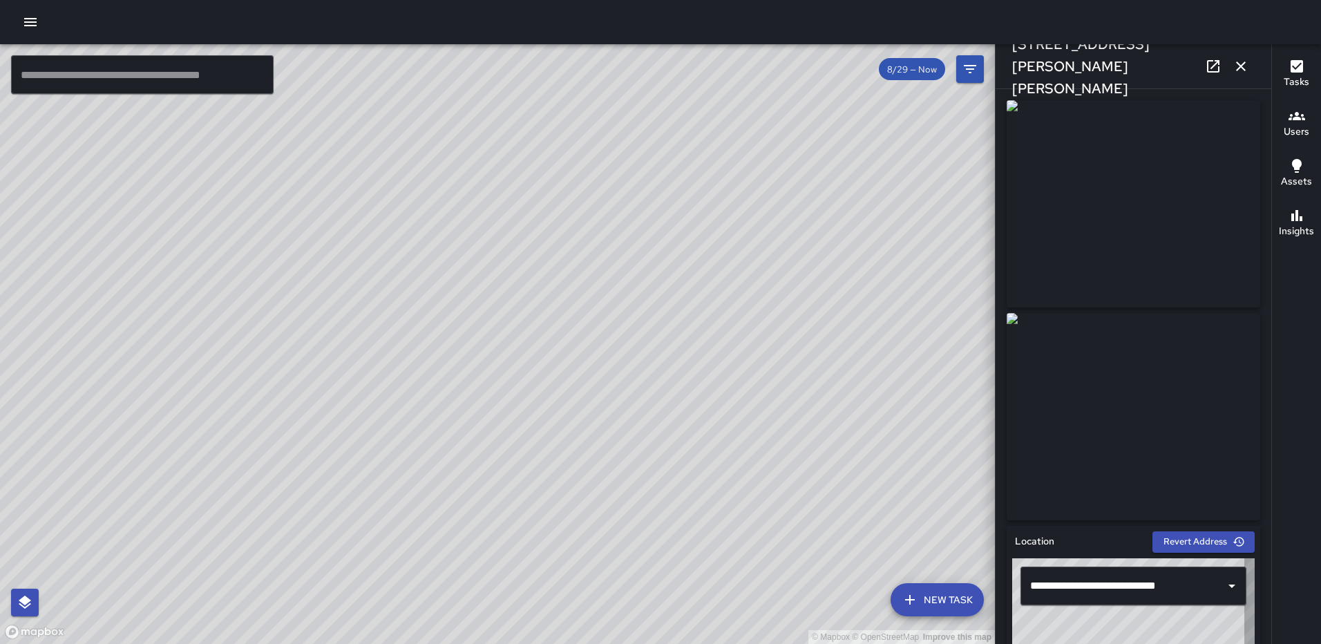
type input "**********"
click at [1237, 66] on icon "button" at bounding box center [1240, 66] width 17 height 17
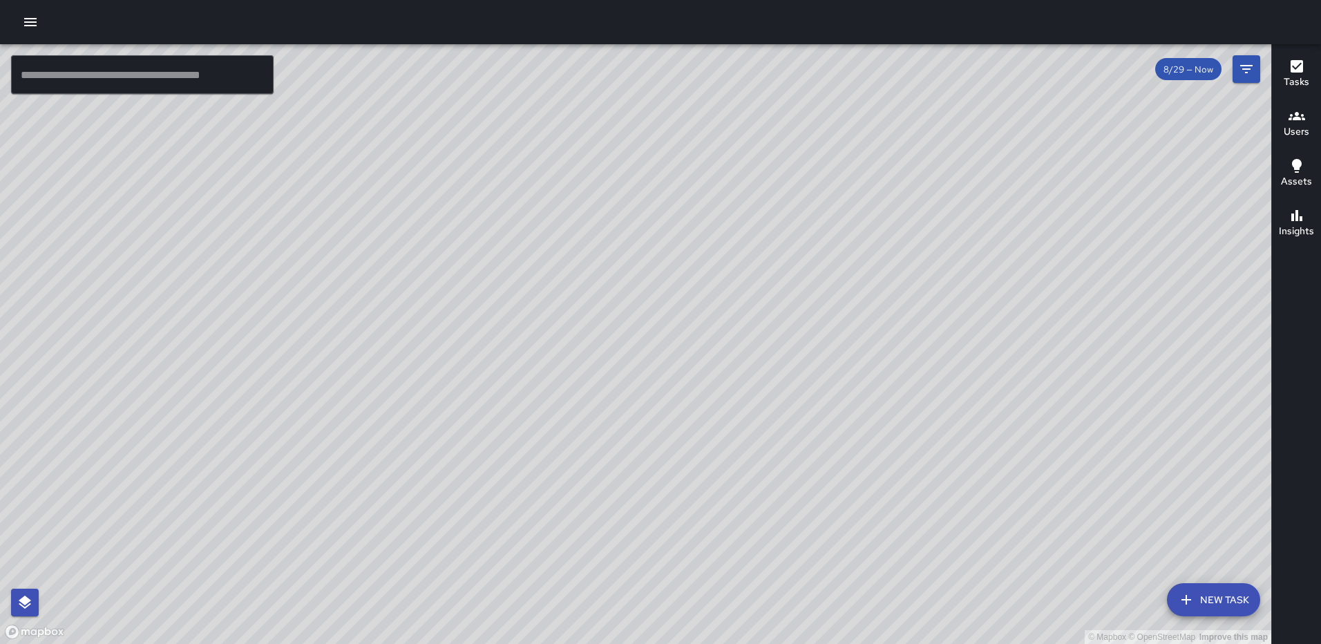
drag, startPoint x: 1042, startPoint y: 355, endPoint x: 946, endPoint y: 154, distance: 222.5
click at [946, 154] on div "© Mapbox © OpenStreetMap Improve this map" at bounding box center [635, 344] width 1271 height 600
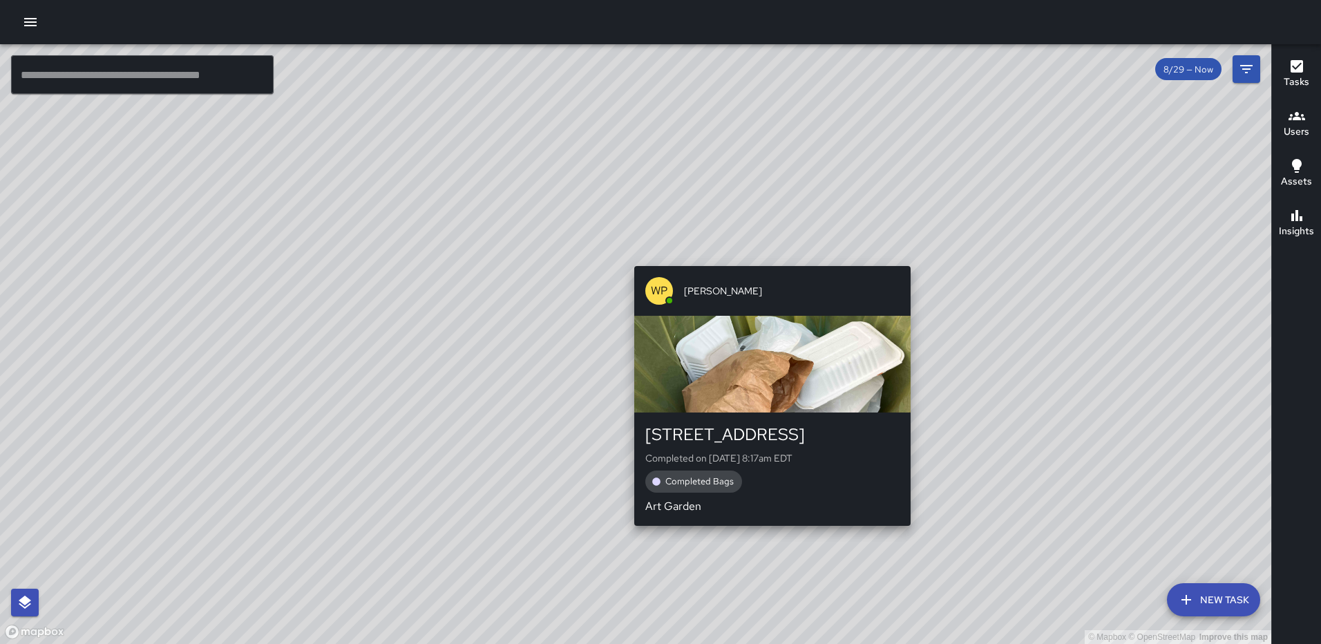
click at [763, 256] on div "© Mapbox © OpenStreetMap Improve this map WP [PERSON_NAME] [STREET_ADDRESS] Com…" at bounding box center [635, 344] width 1271 height 600
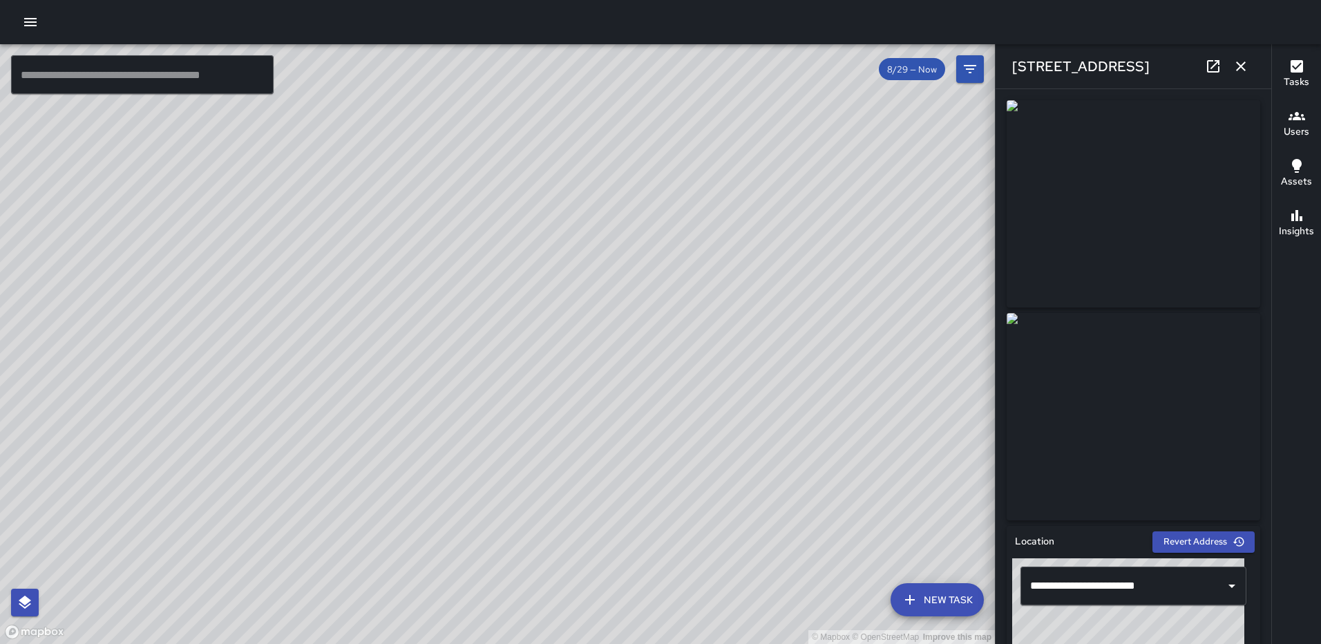
click at [1237, 63] on icon "button" at bounding box center [1241, 66] width 10 height 10
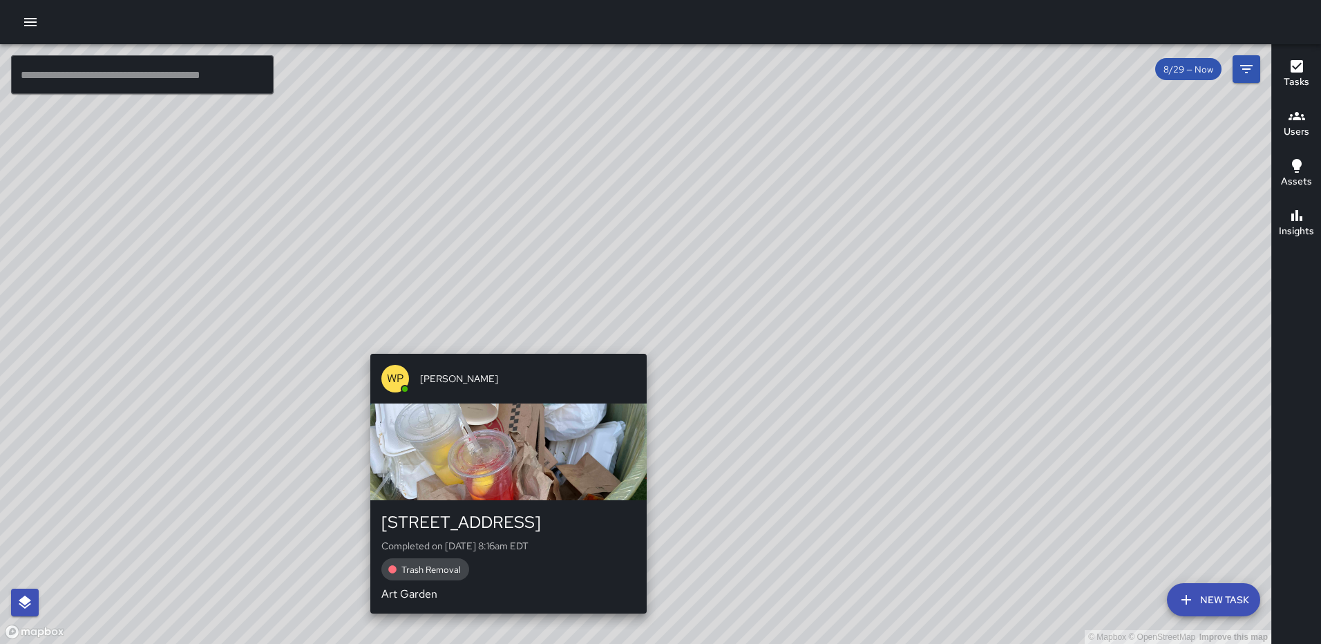
click at [642, 345] on div "© Mapbox © OpenStreetMap Improve this map WP [PERSON_NAME] [STREET_ADDRESS] Com…" at bounding box center [635, 344] width 1271 height 600
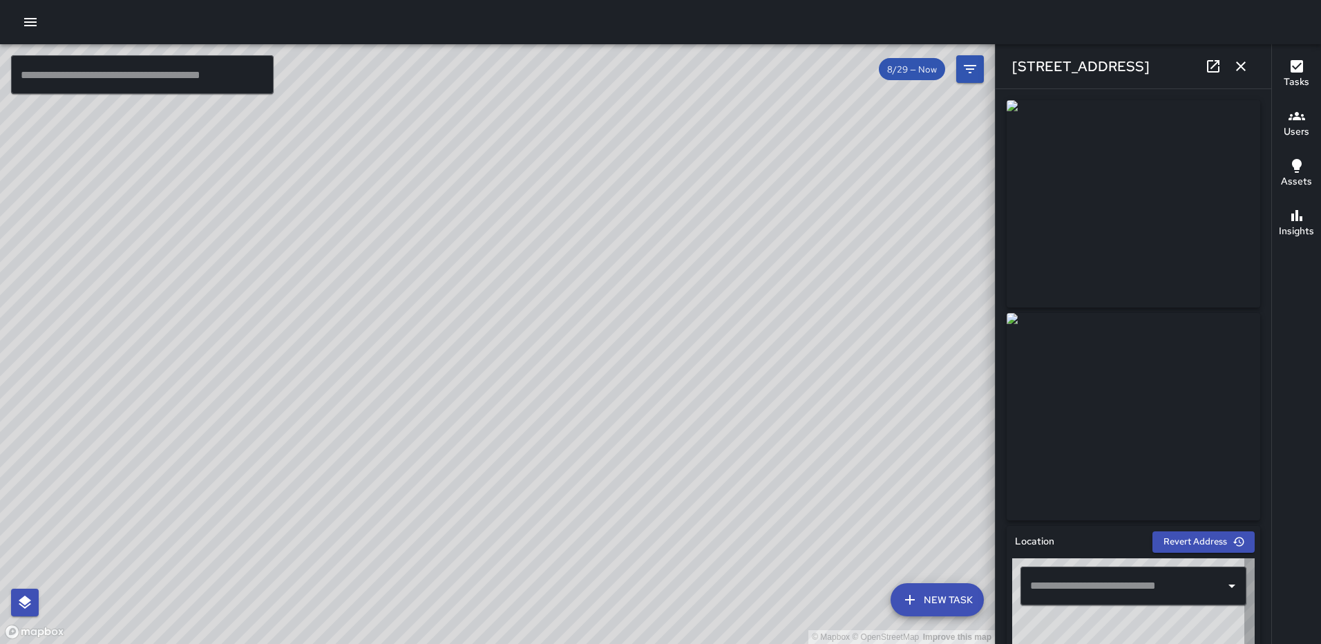
type input "**********"
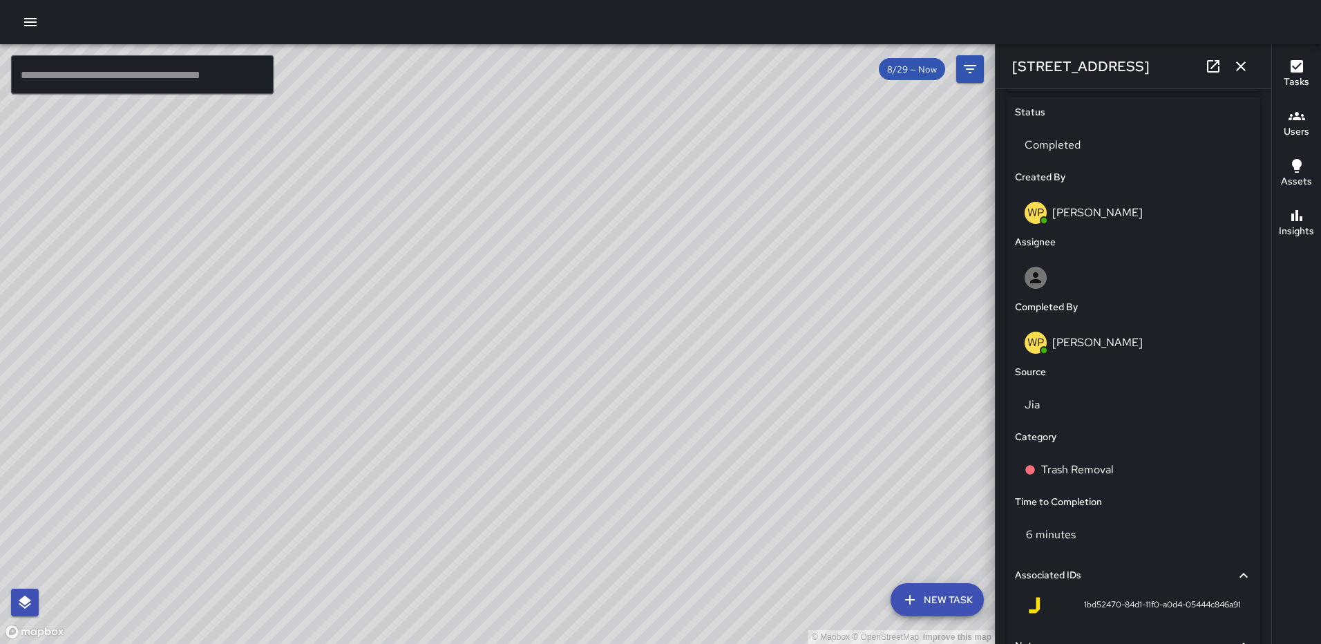
scroll to position [659, 0]
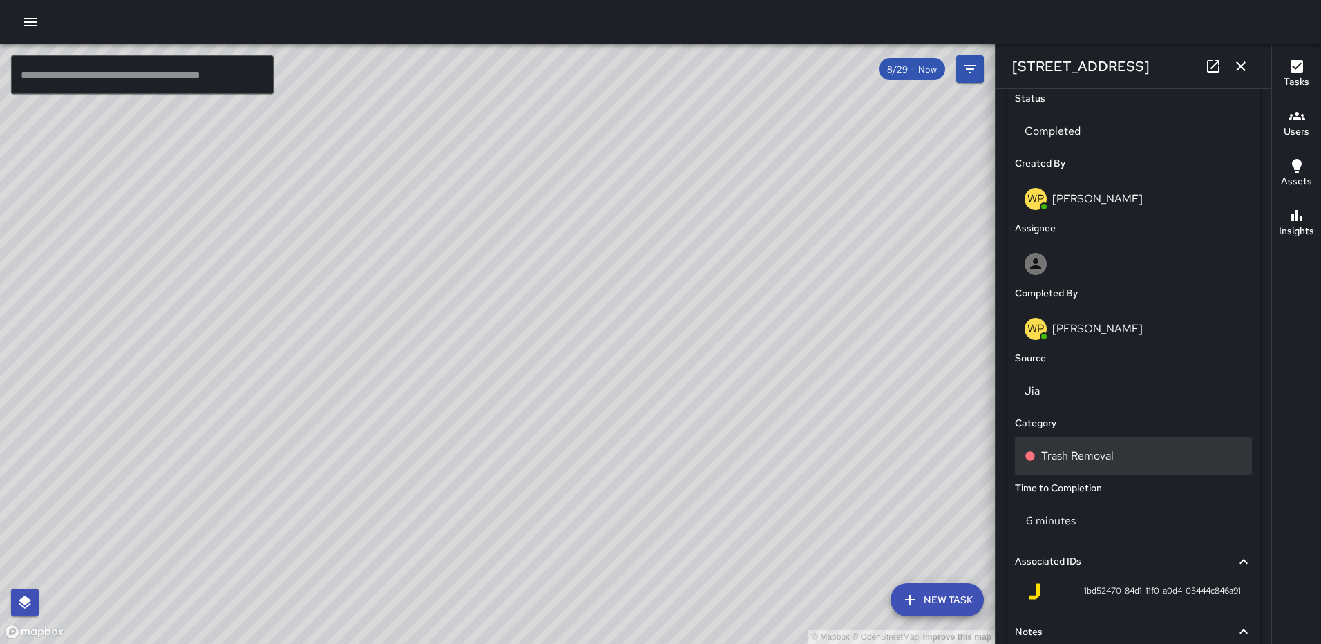
click at [1107, 445] on div "Trash Removal" at bounding box center [1133, 456] width 237 height 39
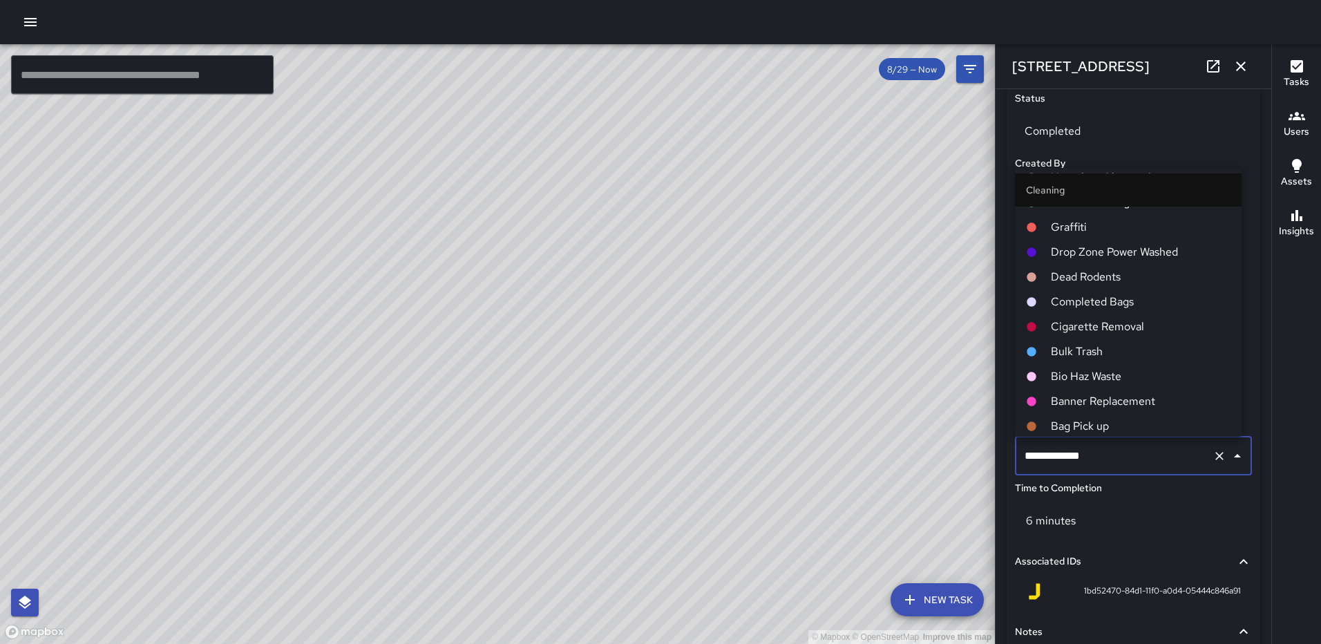
scroll to position [553, 0]
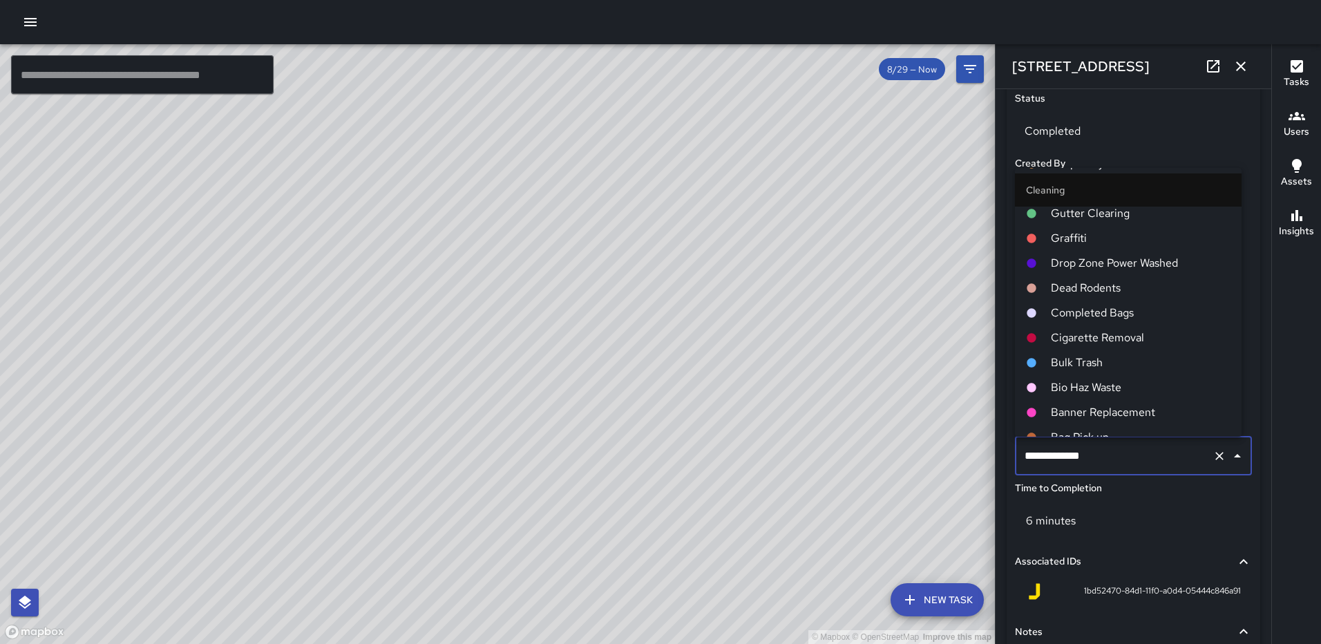
click at [1100, 309] on span "Completed Bags" at bounding box center [1141, 313] width 180 height 17
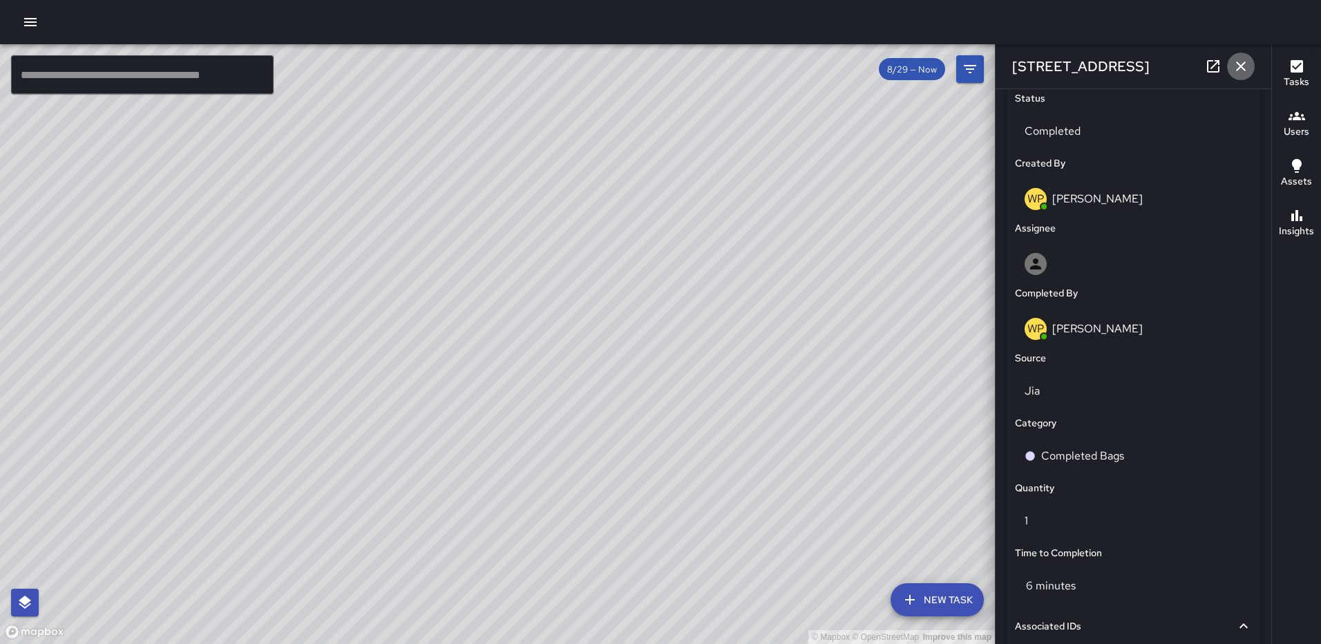
click at [1241, 59] on icon "button" at bounding box center [1240, 66] width 17 height 17
